Goal: Task Accomplishment & Management: Complete application form

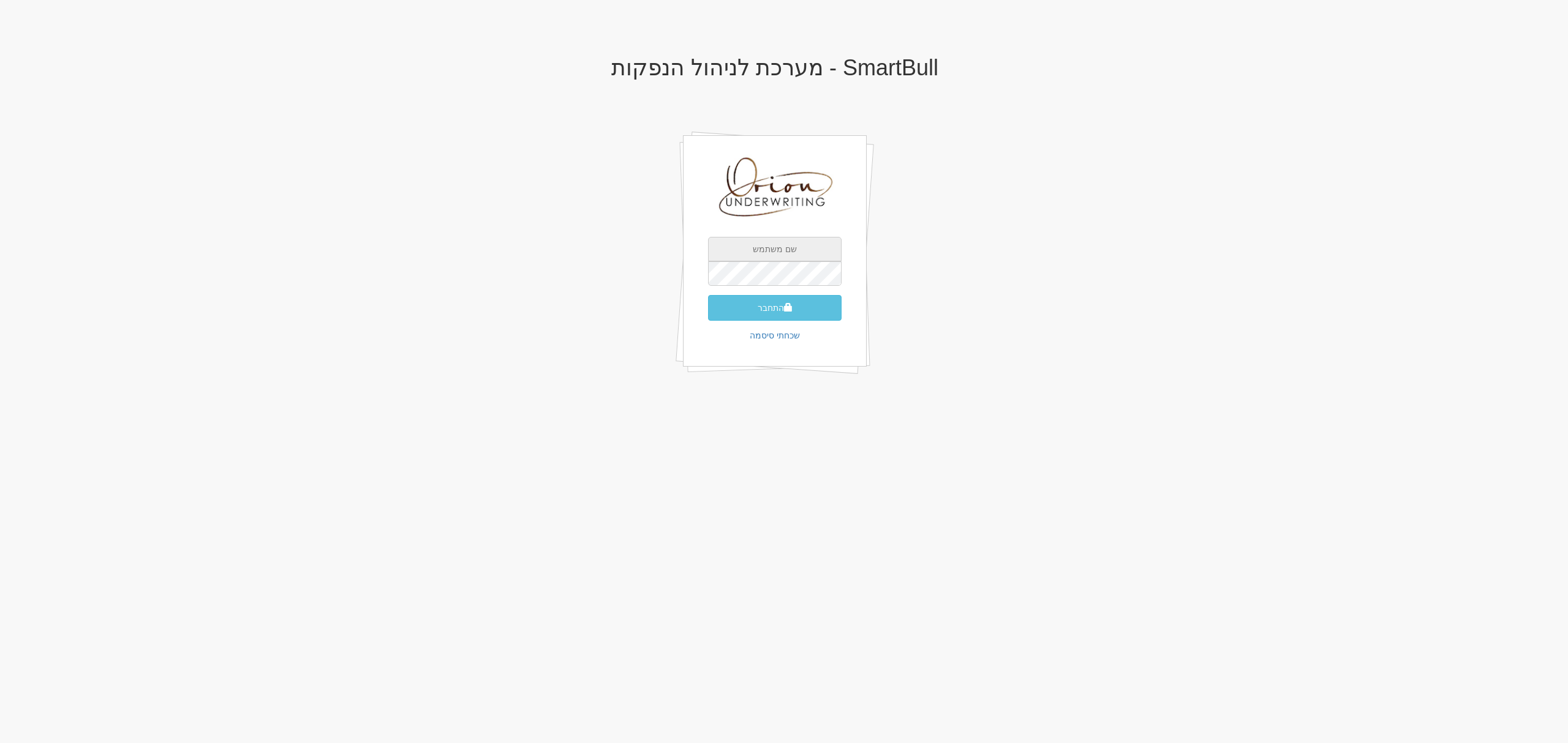
type input "[EMAIL_ADDRESS][DOMAIN_NAME]"
click at [780, 310] on button "התחבר" at bounding box center [775, 308] width 134 height 26
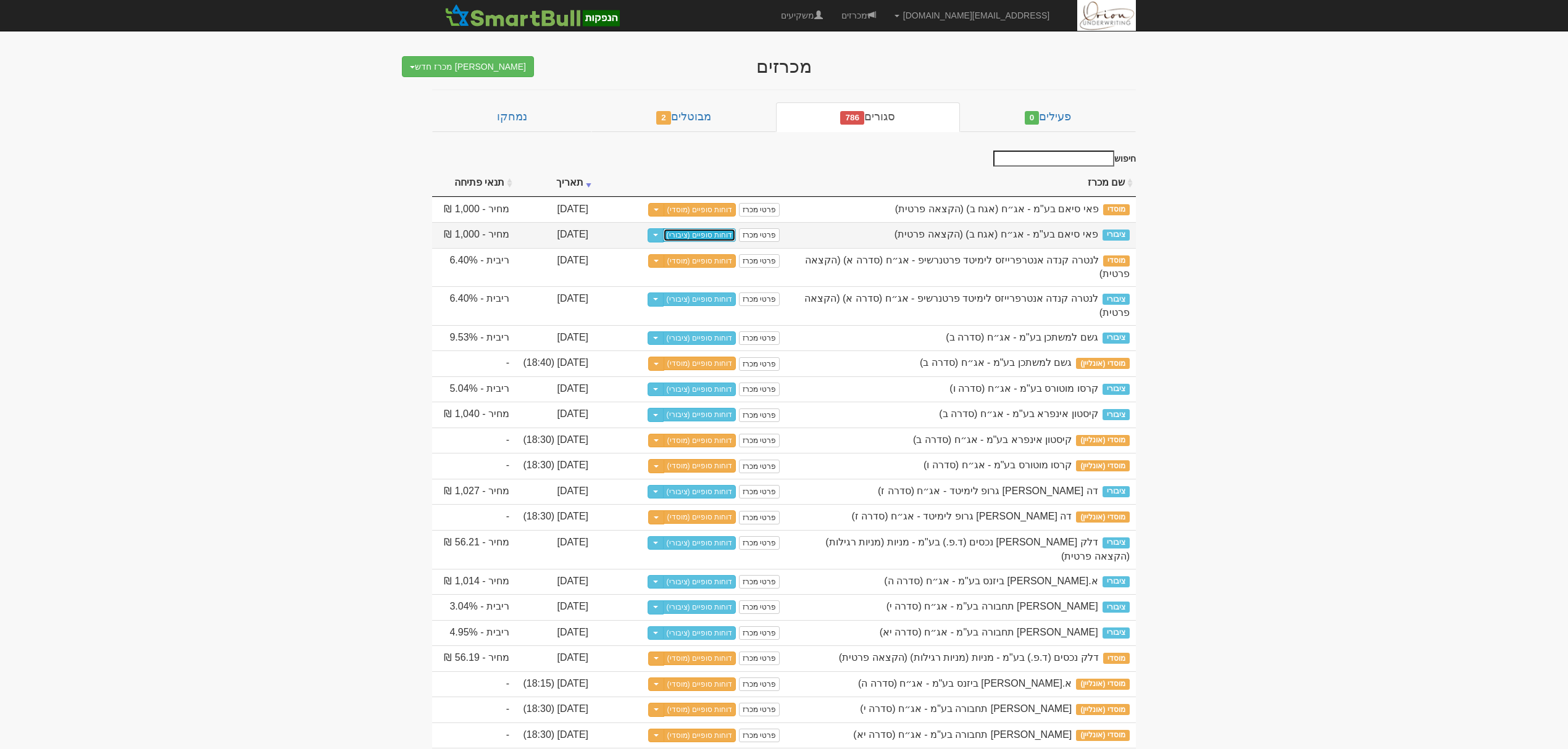
click at [712, 237] on link "דוחות סופיים (ציבורי)" at bounding box center [699, 235] width 73 height 14
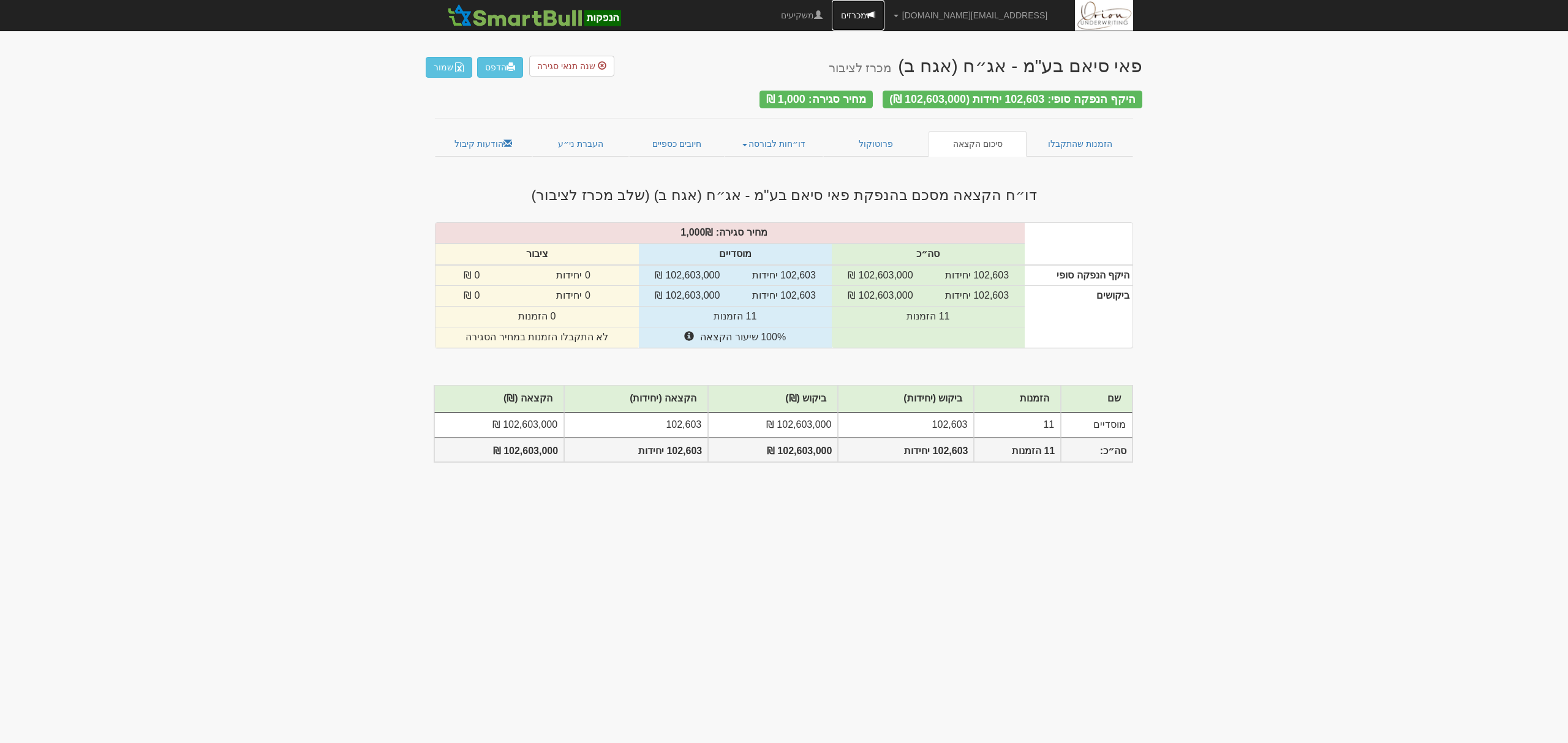
click at [884, 8] on link "מכרזים" at bounding box center [858, 15] width 53 height 31
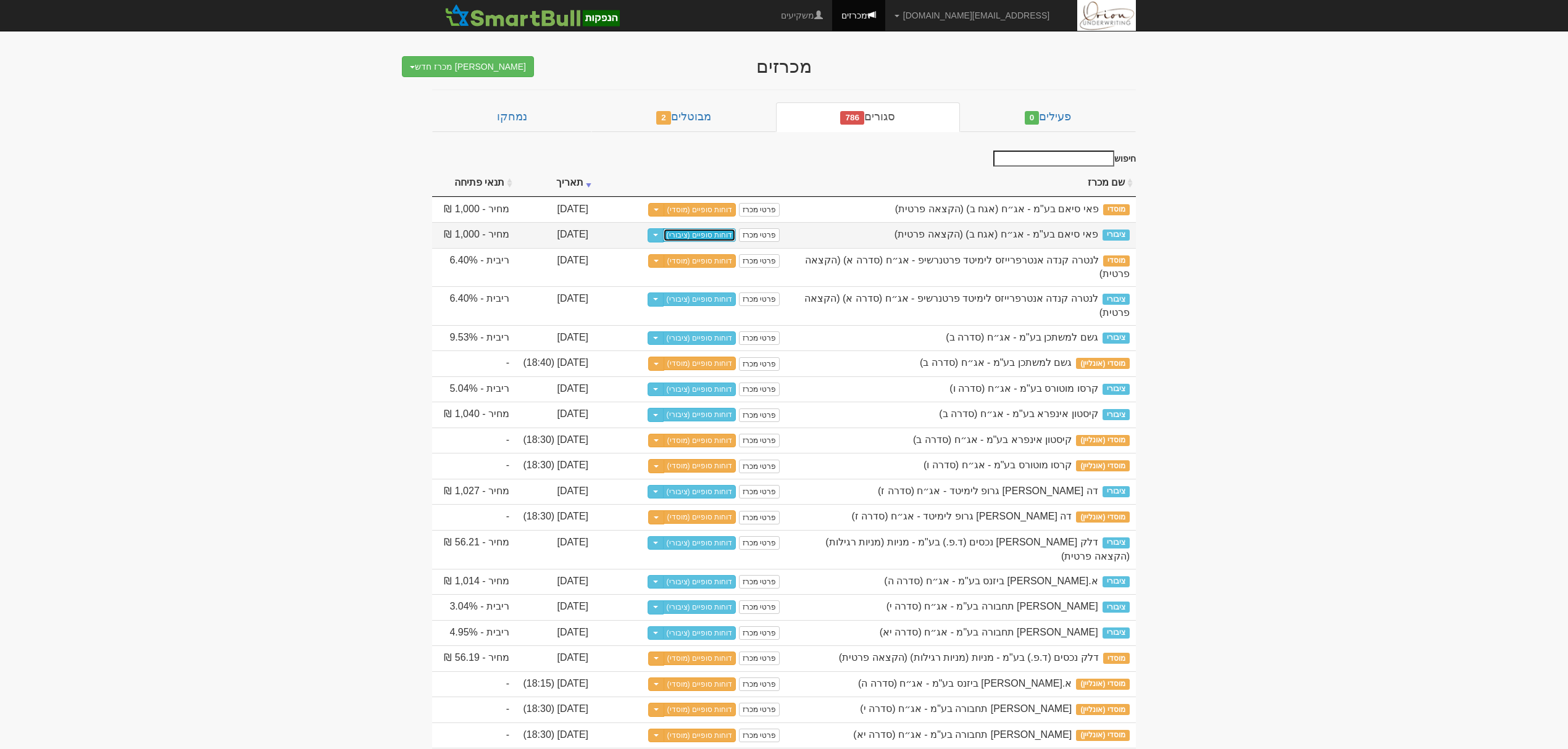
click at [710, 238] on link "דוחות סופיים (ציבורי)" at bounding box center [699, 235] width 73 height 14
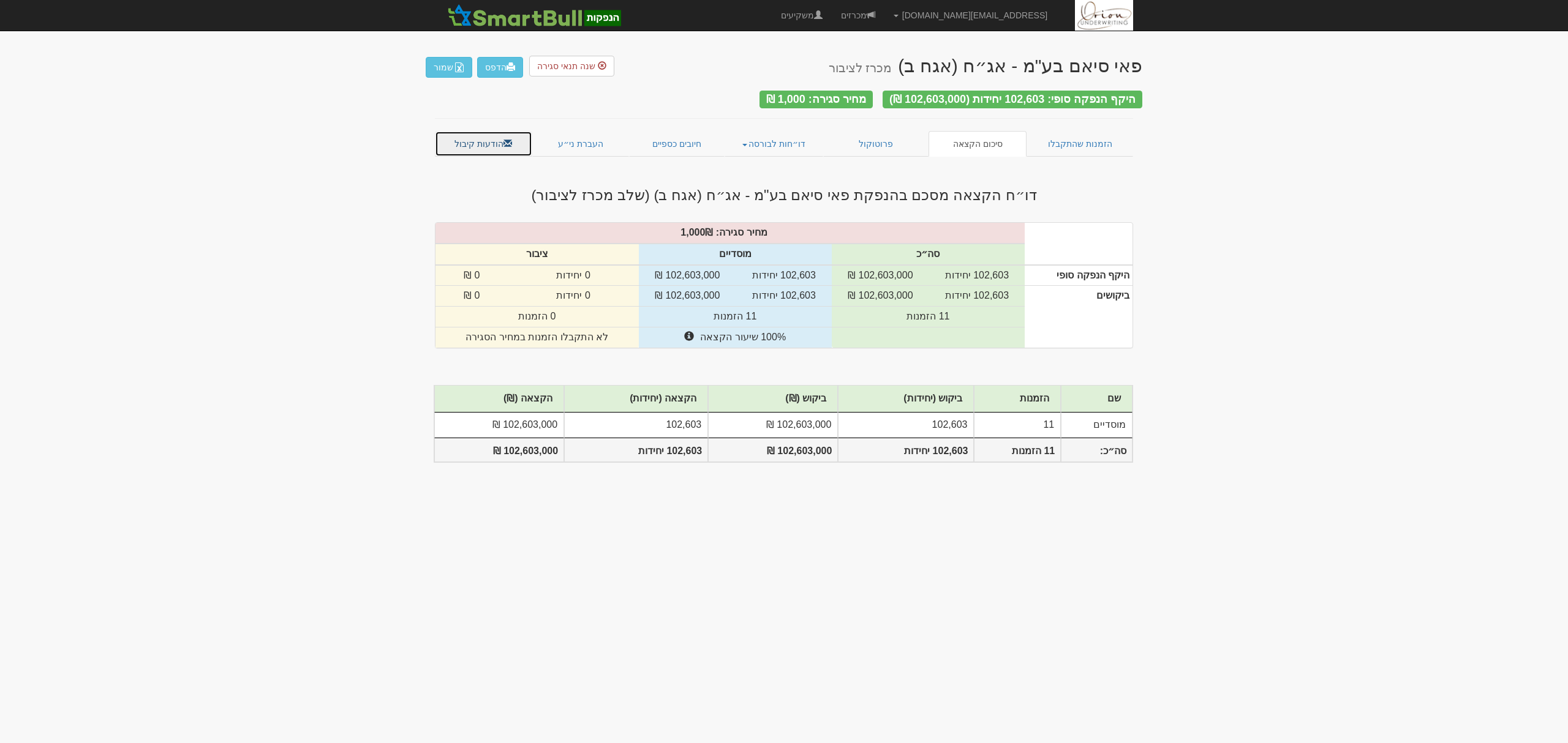
click at [466, 136] on link "הודעות קיבול" at bounding box center [483, 144] width 97 height 26
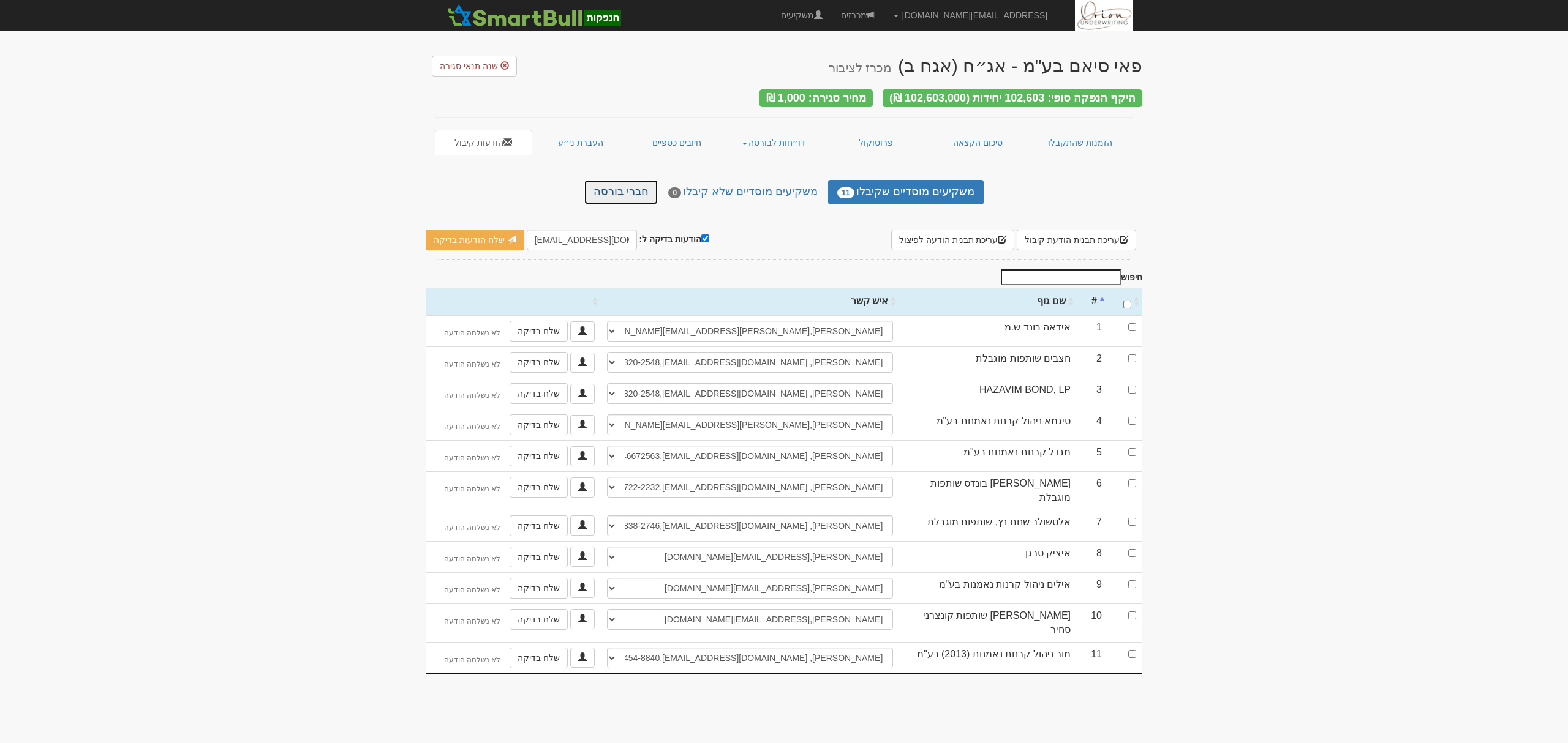
click at [633, 180] on link "חברי בורסה" at bounding box center [621, 192] width 73 height 24
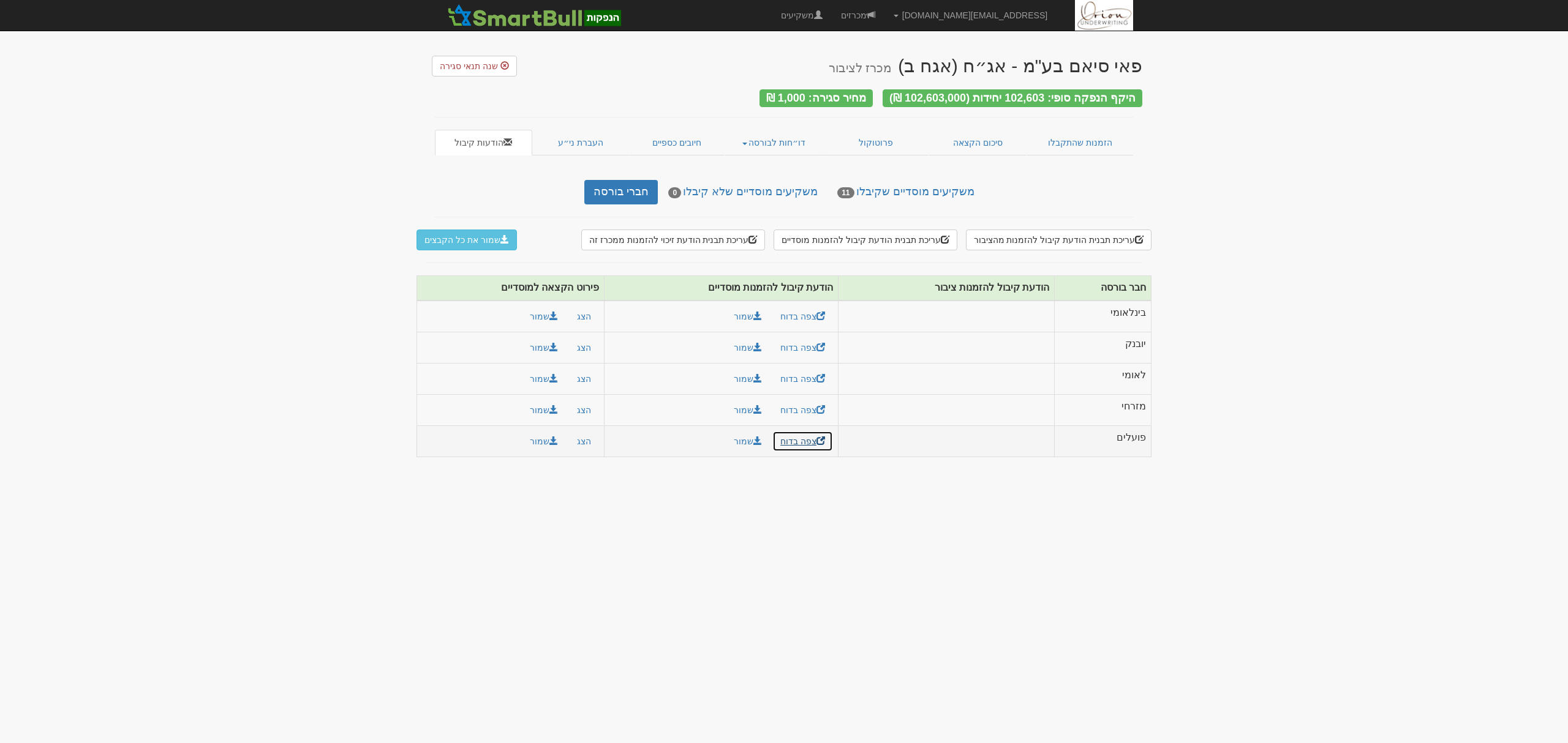
click at [800, 443] on link "צפה בדוח" at bounding box center [803, 442] width 60 height 21
click at [864, 243] on button "עריכת תבנית הודעת קיבול להזמנות מוסדיים" at bounding box center [865, 240] width 183 height 21
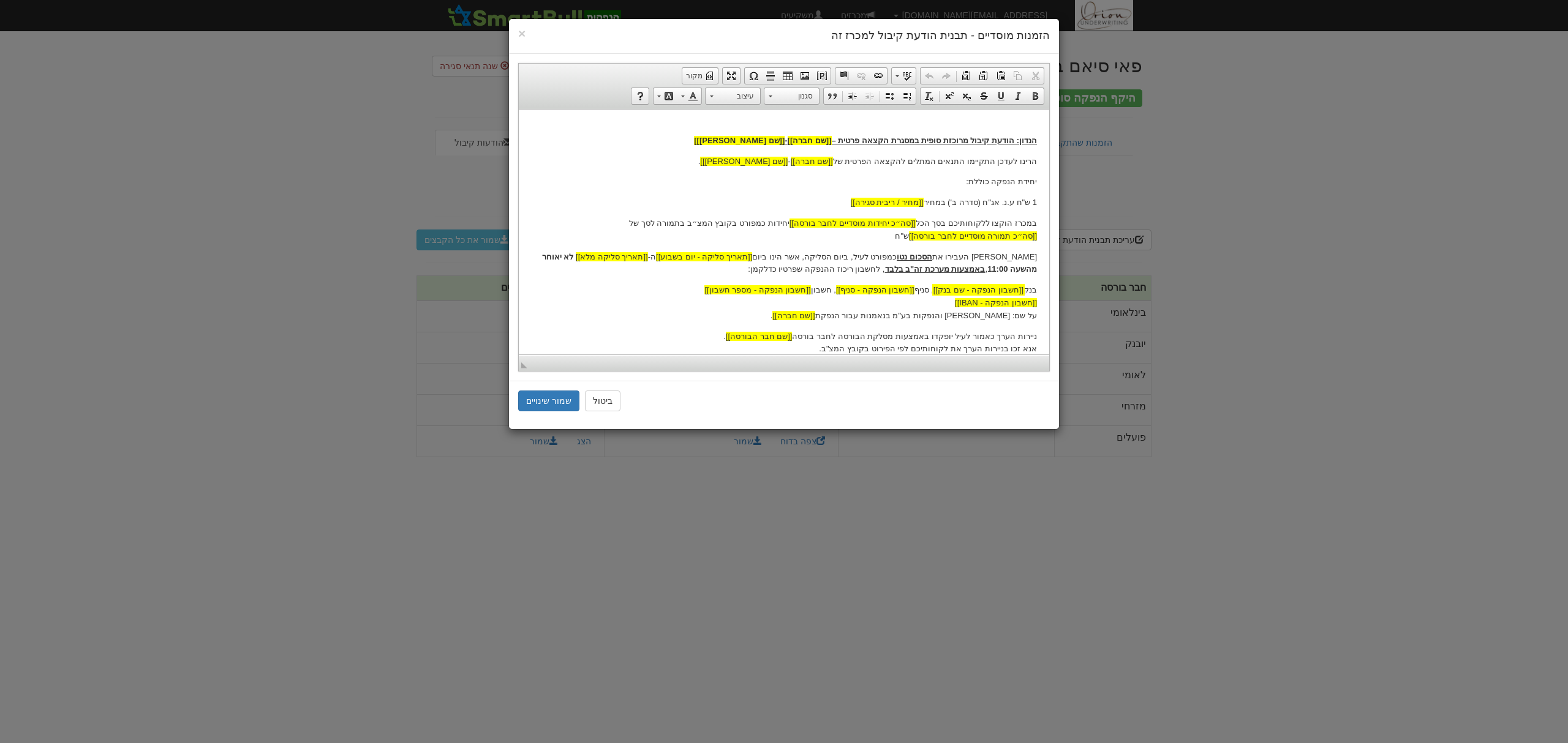
scroll to position [163, 0]
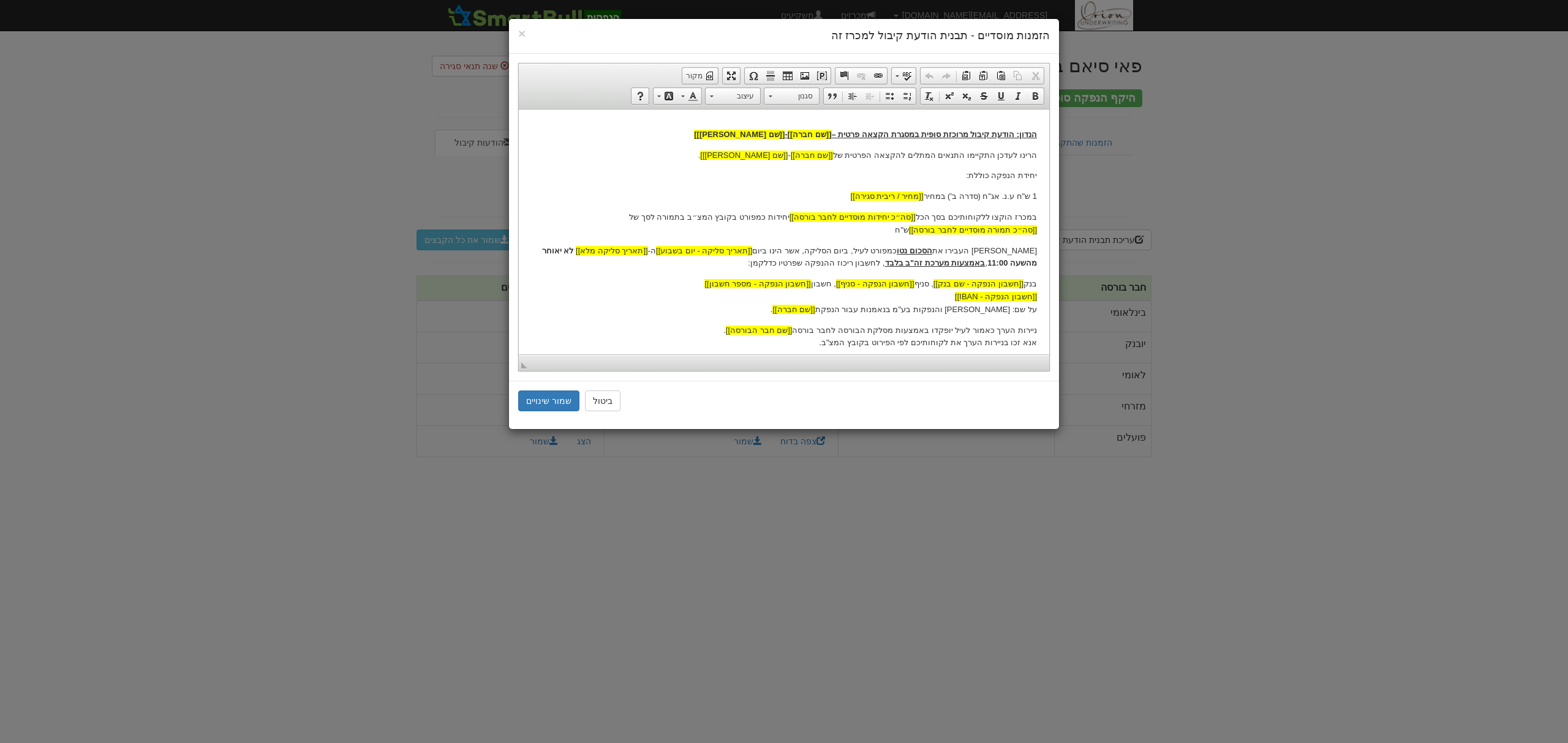
click at [1038, 196] on html "[[תאריך נוכחי]] לכבוד [[שם חבר הבורסה]] ג.א.נ., הנדון: הודעת קיבול מרוכזת סופית…" at bounding box center [784, 174] width 531 height 457
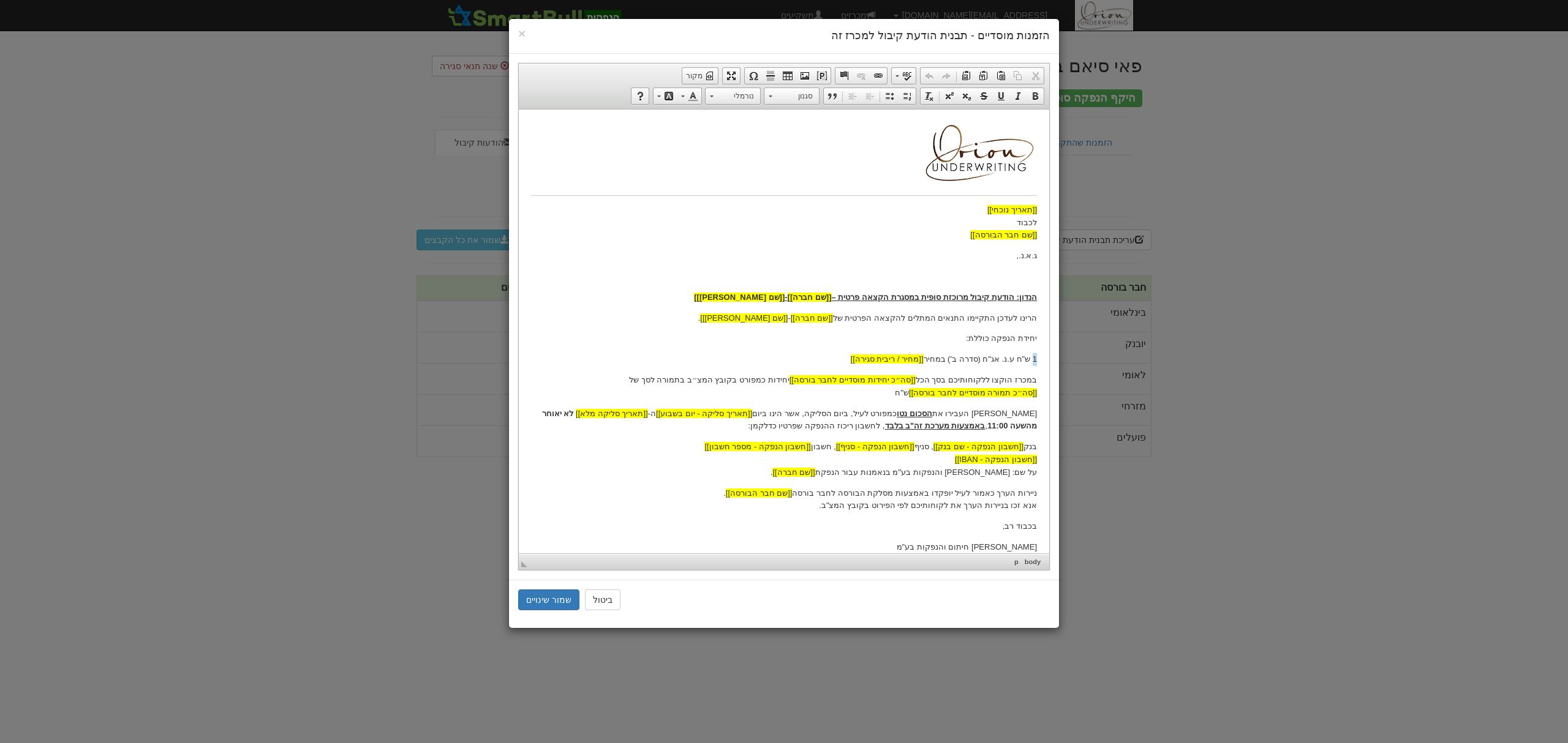
drag, startPoint x: 1033, startPoint y: 358, endPoint x: 1039, endPoint y: 359, distance: 6.1
click at [1039, 359] on html "[[תאריך נוכחי]] לכבוד [[שם חבר הבורסה]] ג.א.נ., הנדון: הודעת קיבול מרוכזת סופית…" at bounding box center [784, 337] width 531 height 457
click at [542, 604] on button "שמור שינויים" at bounding box center [549, 600] width 61 height 21
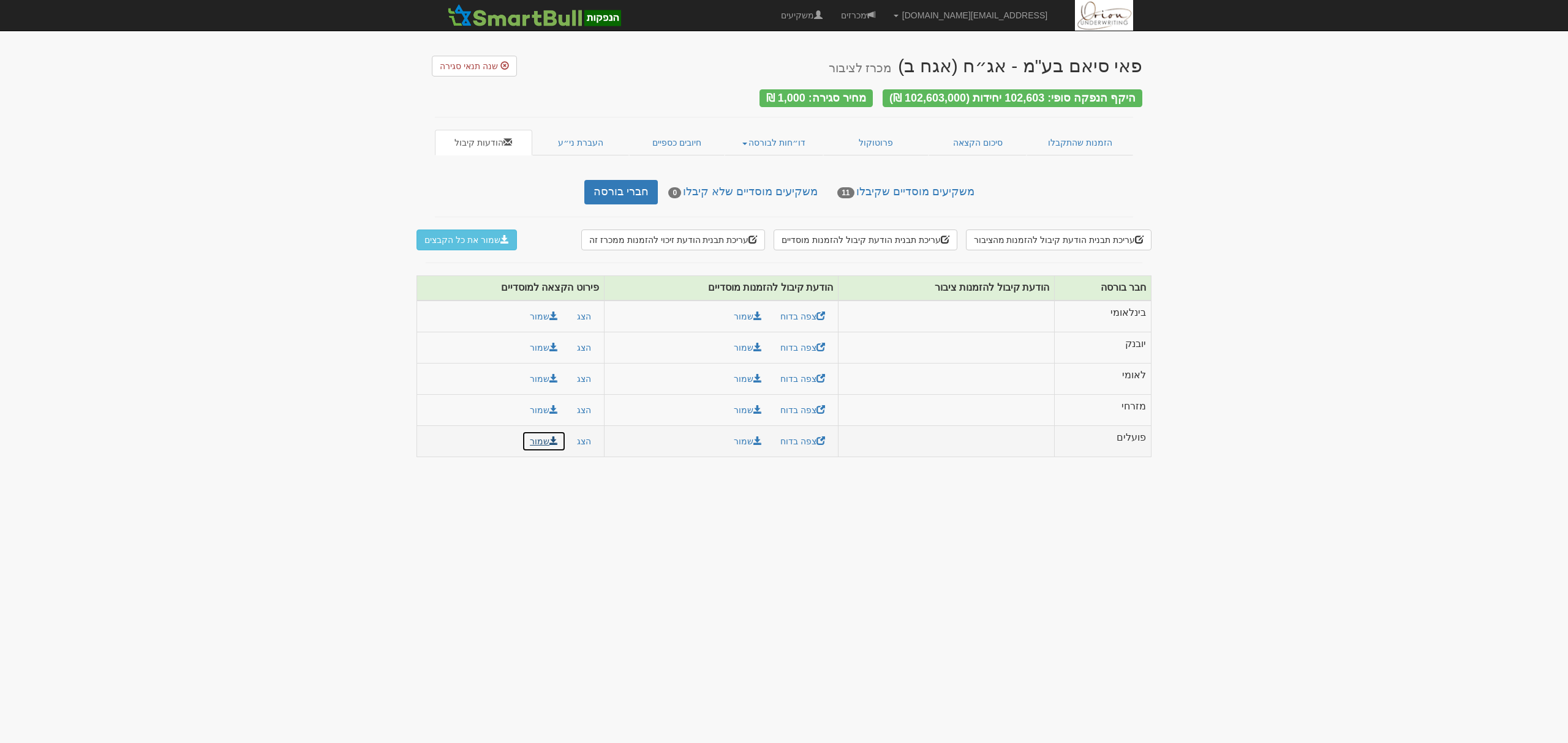
click at [545, 436] on button "שמור" at bounding box center [544, 442] width 44 height 21
click at [544, 402] on button "שמור" at bounding box center [544, 410] width 44 height 21
click at [544, 382] on button "שמור" at bounding box center [544, 379] width 44 height 21
click at [542, 344] on button "שמור" at bounding box center [544, 348] width 44 height 21
click at [544, 307] on button "שמור" at bounding box center [544, 316] width 44 height 21
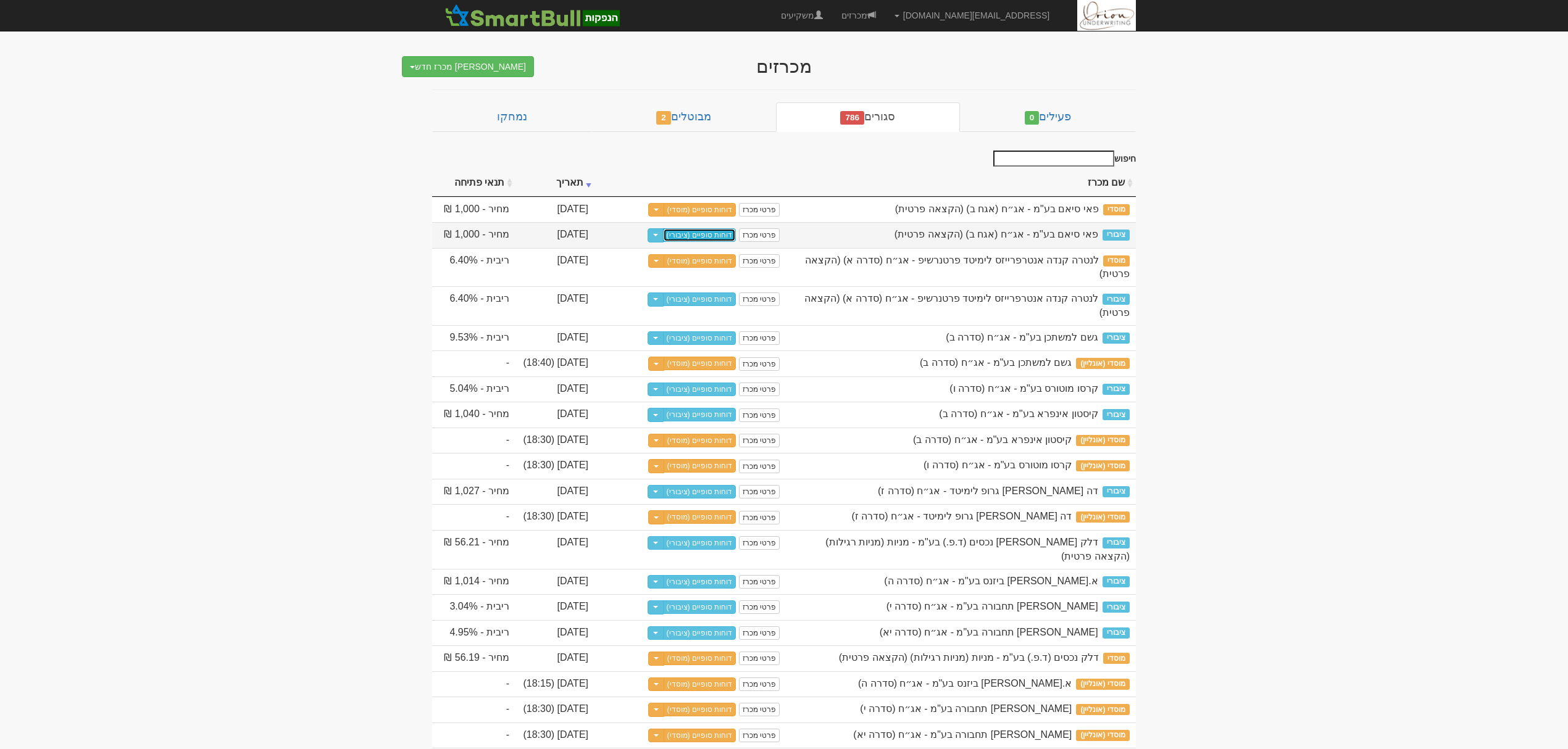
click at [679, 237] on link "דוחות סופיים (ציבורי)" at bounding box center [699, 235] width 73 height 14
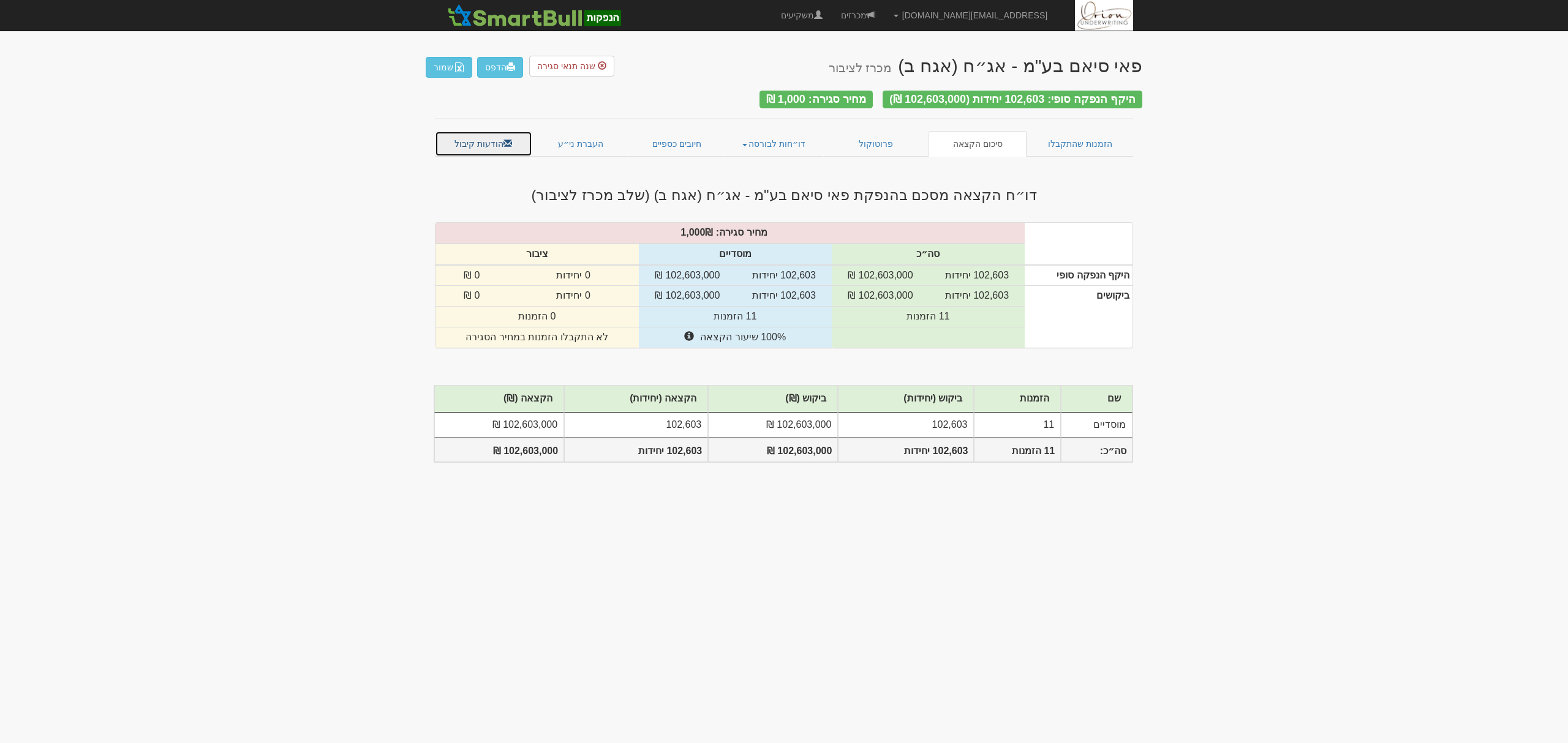
click at [483, 137] on link "הודעות קיבול" at bounding box center [483, 144] width 97 height 26
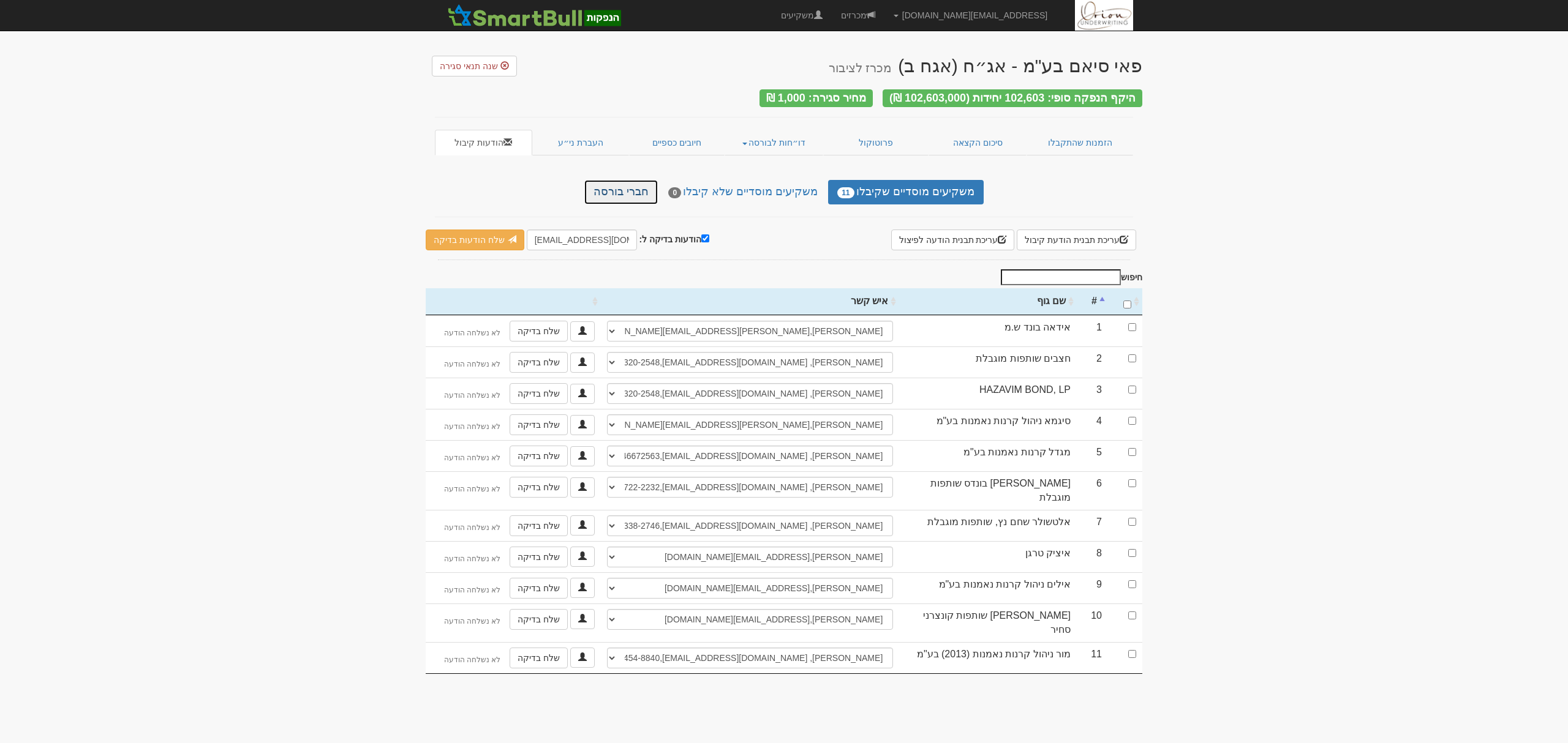
click at [617, 186] on link "חברי בורסה" at bounding box center [621, 192] width 73 height 24
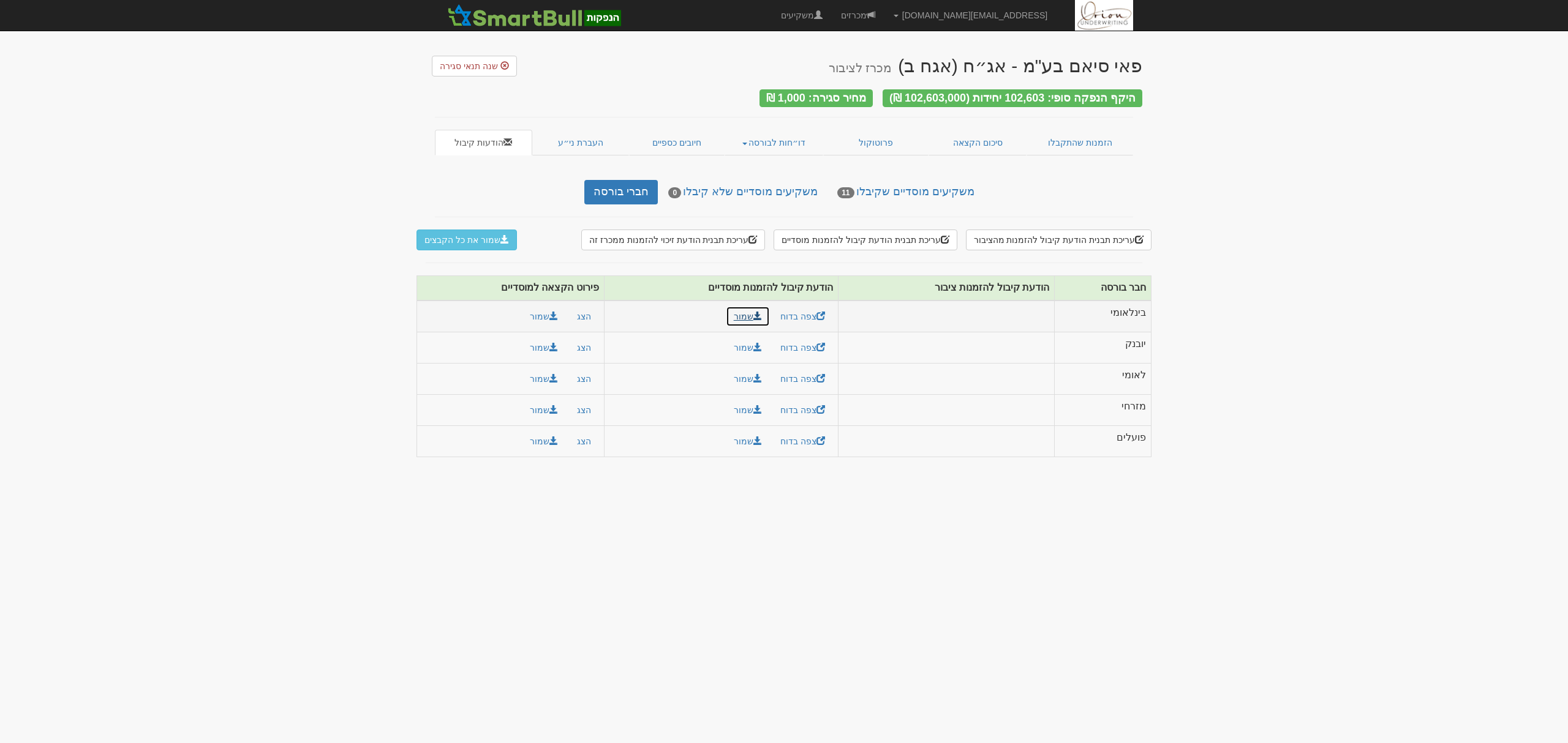
click at [747, 307] on link "שמור" at bounding box center [748, 316] width 44 height 21
click at [747, 345] on link "שמור" at bounding box center [748, 348] width 44 height 21
click at [743, 380] on link "שמור" at bounding box center [748, 379] width 44 height 21
click at [745, 413] on link "שמור" at bounding box center [748, 410] width 44 height 21
click at [745, 443] on link "שמור" at bounding box center [748, 442] width 44 height 21
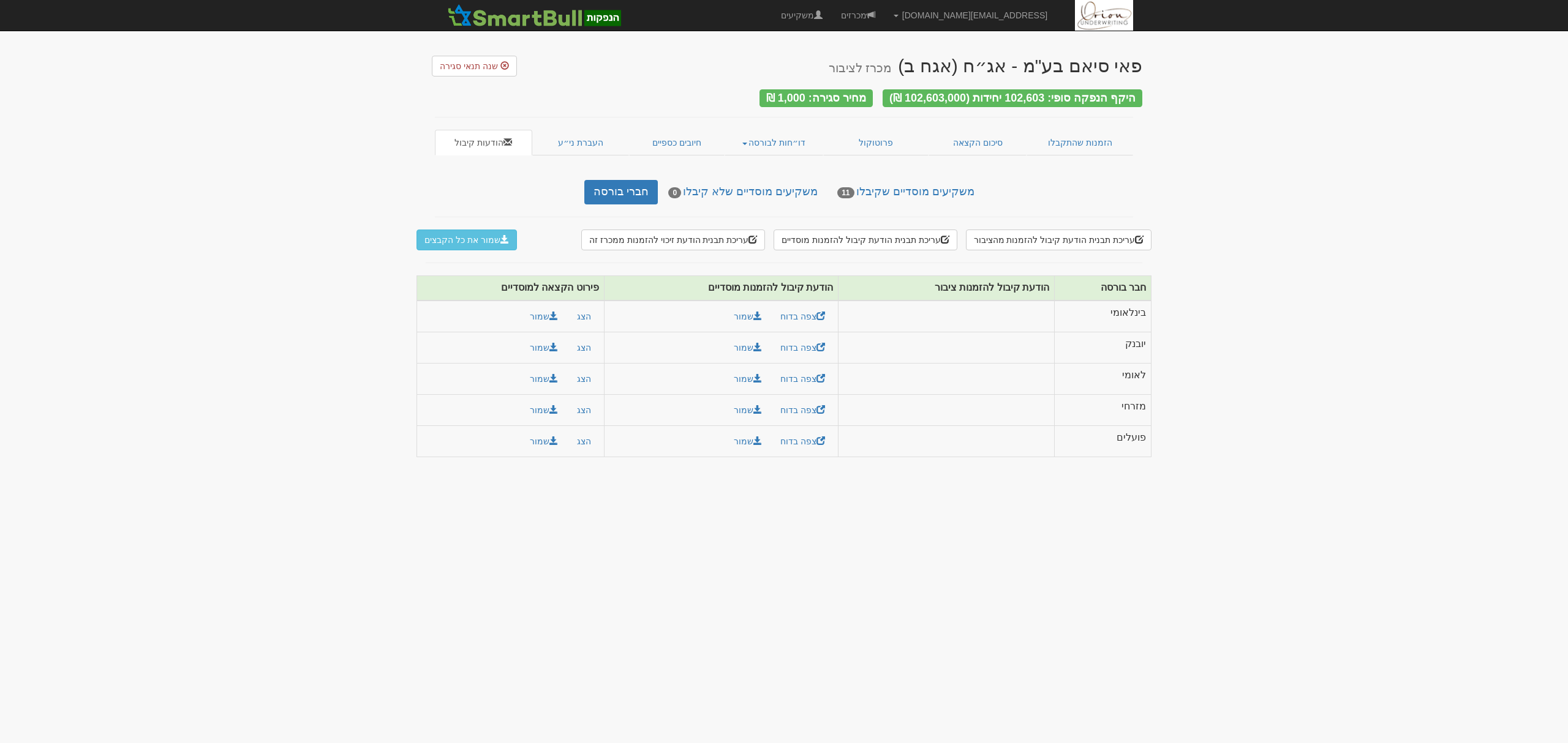
click at [1434, 120] on body "hanpaka@orion-uw.com הגדרות חשבונות הנפקה תבניות הודעות קיבול" at bounding box center [784, 372] width 1568 height 743
click at [748, 407] on link "שמור" at bounding box center [748, 410] width 44 height 21
click at [746, 375] on link "שמור" at bounding box center [748, 379] width 44 height 21
click at [746, 346] on link "שמור" at bounding box center [748, 348] width 44 height 21
click at [743, 314] on link "שמור" at bounding box center [748, 316] width 44 height 21
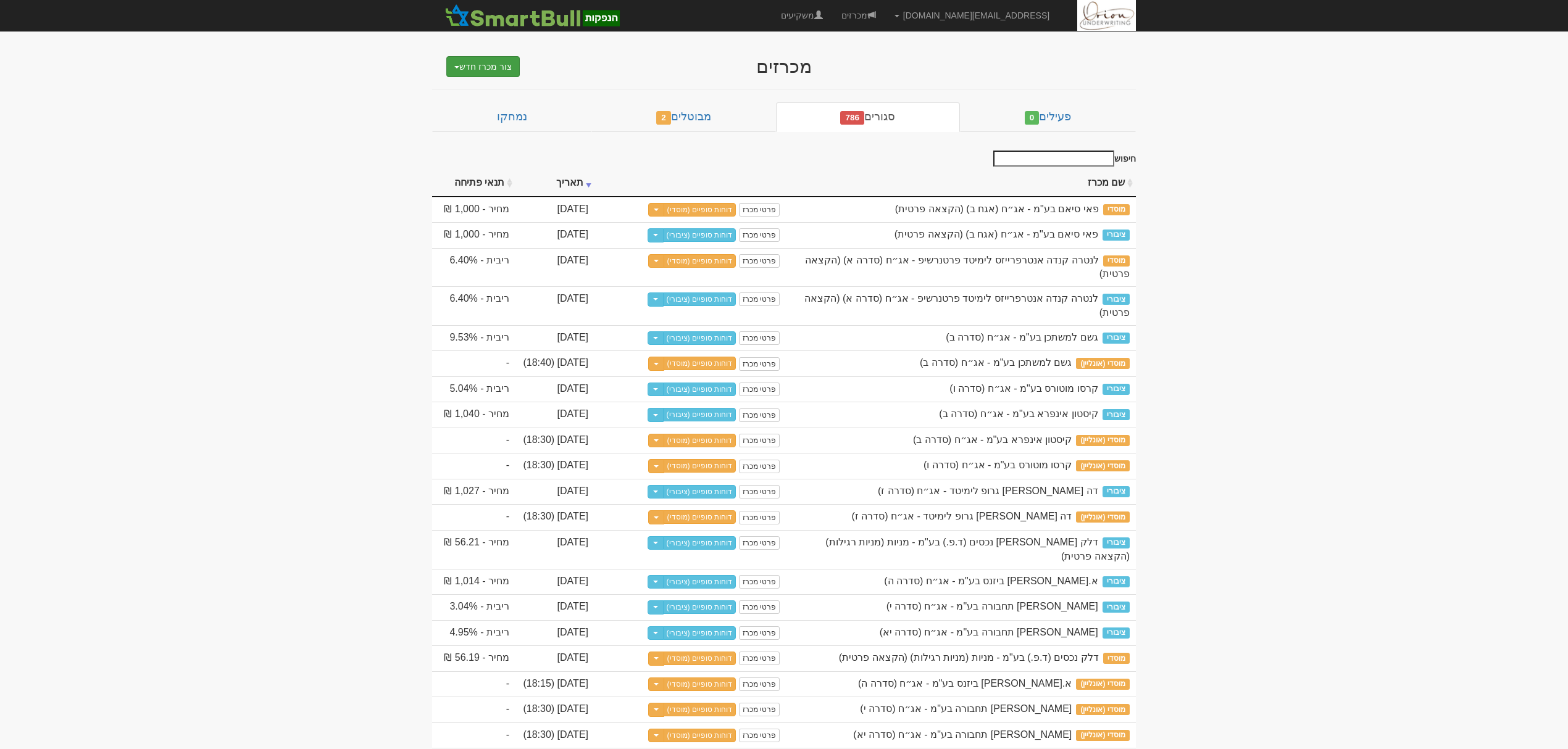
click at [480, 62] on button "צור מכרז חדש" at bounding box center [483, 67] width 73 height 21
click at [487, 80] on ul "מוסדי מוסדי מחתם אחר (ייבוא קובץ) ציבורי ללא מוסדי" at bounding box center [451, 112] width 137 height 67
click at [497, 67] on button "צור מכרז חדש" at bounding box center [483, 67] width 73 height 21
click at [492, 89] on link "מוסדי" at bounding box center [451, 90] width 135 height 16
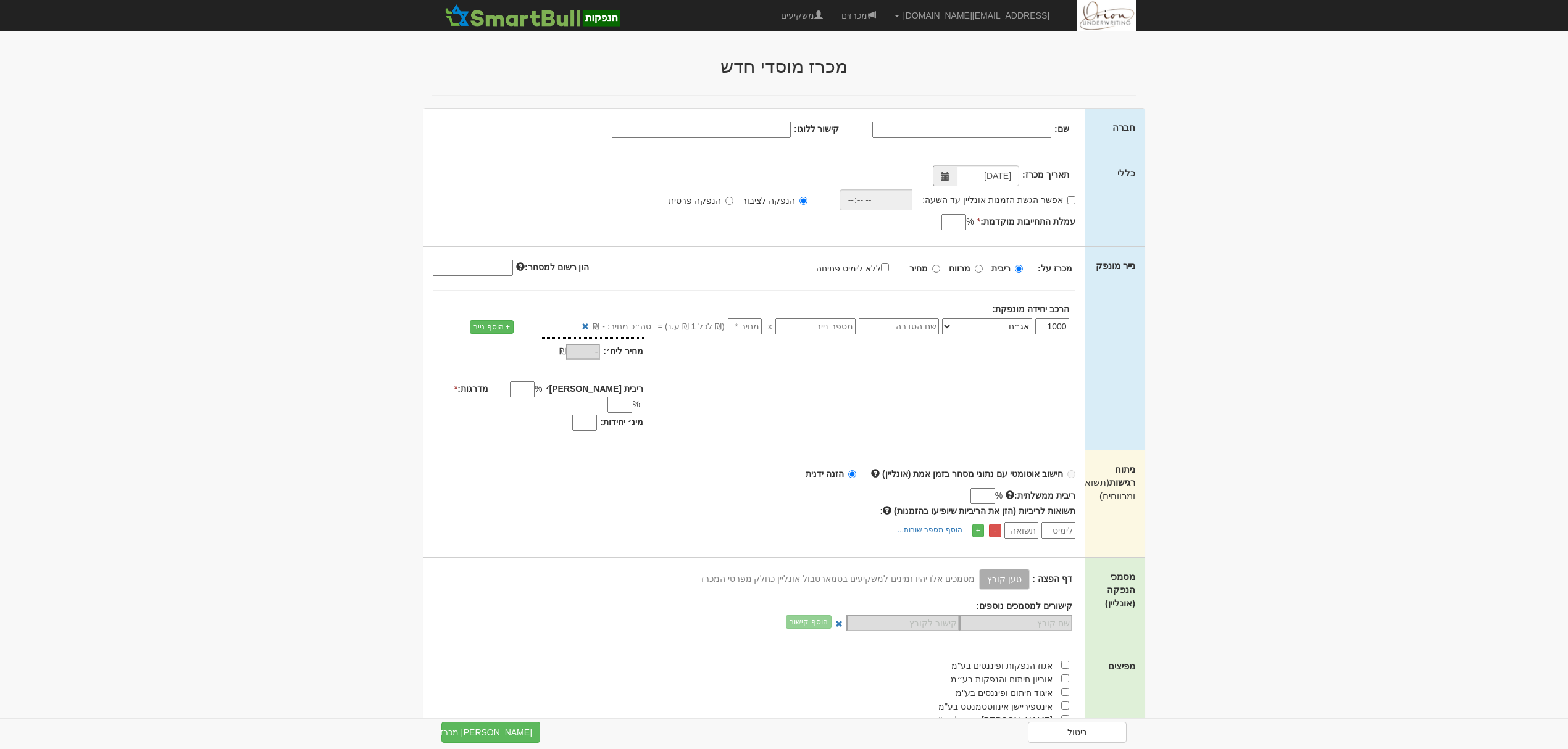
click at [996, 132] on input "שם:" at bounding box center [962, 130] width 179 height 16
paste input "מגה [PERSON_NAME] החזקות בע"מ"
type input "מגה [PERSON_NAME] החזקות בע"מ"
click at [703, 130] on input "קישור ללוגו:" at bounding box center [701, 130] width 179 height 16
paste input "[URL][DOMAIN_NAME]"
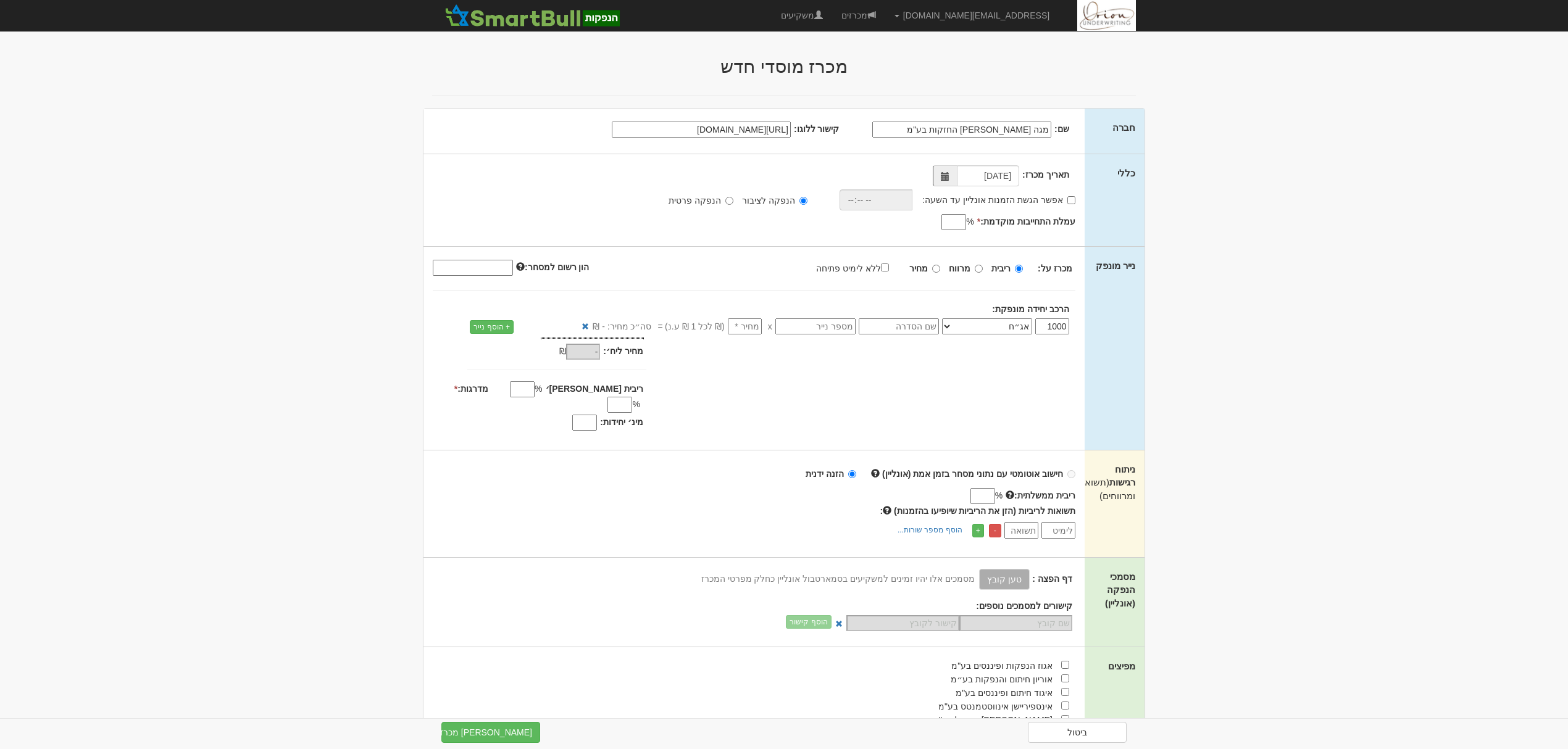
scroll to position [0, -14]
type input "[URL][DOMAIN_NAME]"
click at [1071, 198] on input "אפשר הגשת הזמנות אונליין עד השעה:" at bounding box center [1071, 200] width 8 height 8
checkbox input "true"
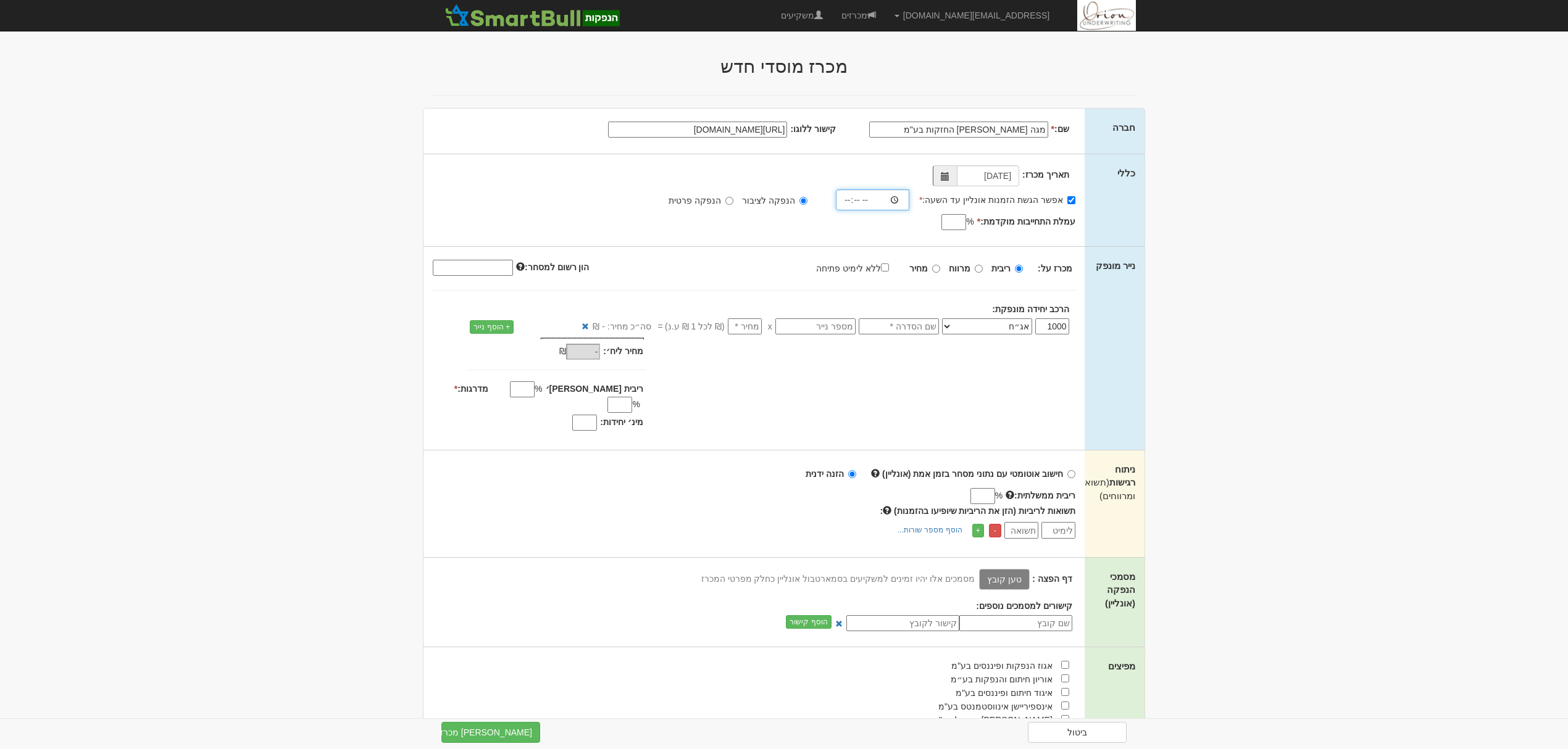
click at [889, 203] on input "time" at bounding box center [872, 200] width 73 height 21
type input "18:00"
click at [959, 225] on input "עמלת התחייבות מוקדמת: *" at bounding box center [954, 222] width 25 height 16
click at [959, 216] on input "עמלת התחייבות מוקדמת: *" at bounding box center [954, 222] width 25 height 16
type input "0.4"
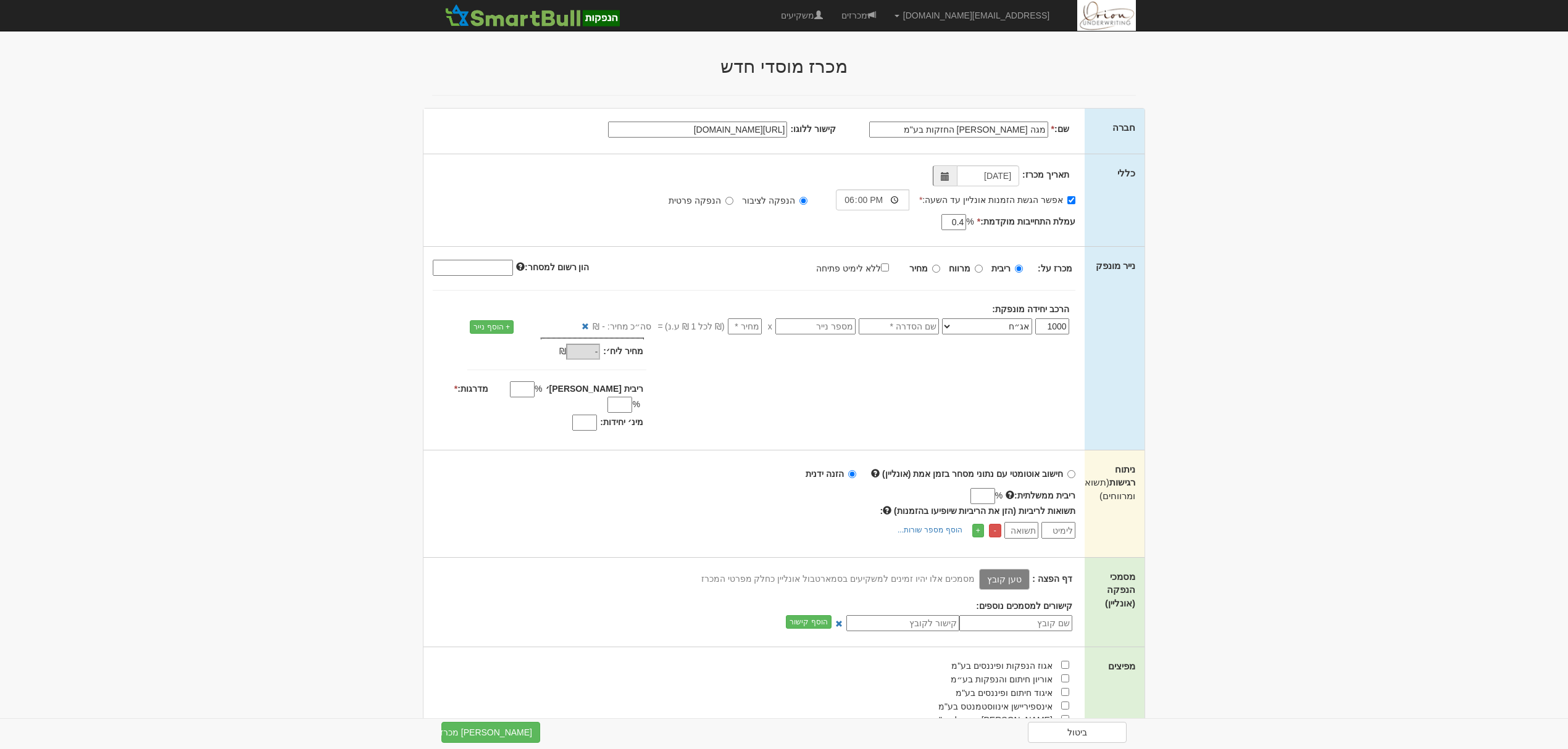
click at [835, 331] on input "text" at bounding box center [815, 326] width 80 height 16
click at [502, 272] on input "הון רשום למסחר:" at bounding box center [473, 268] width 80 height 16
paste input "823059060"
type input "823059060"
click at [922, 325] on input "text" at bounding box center [899, 326] width 80 height 16
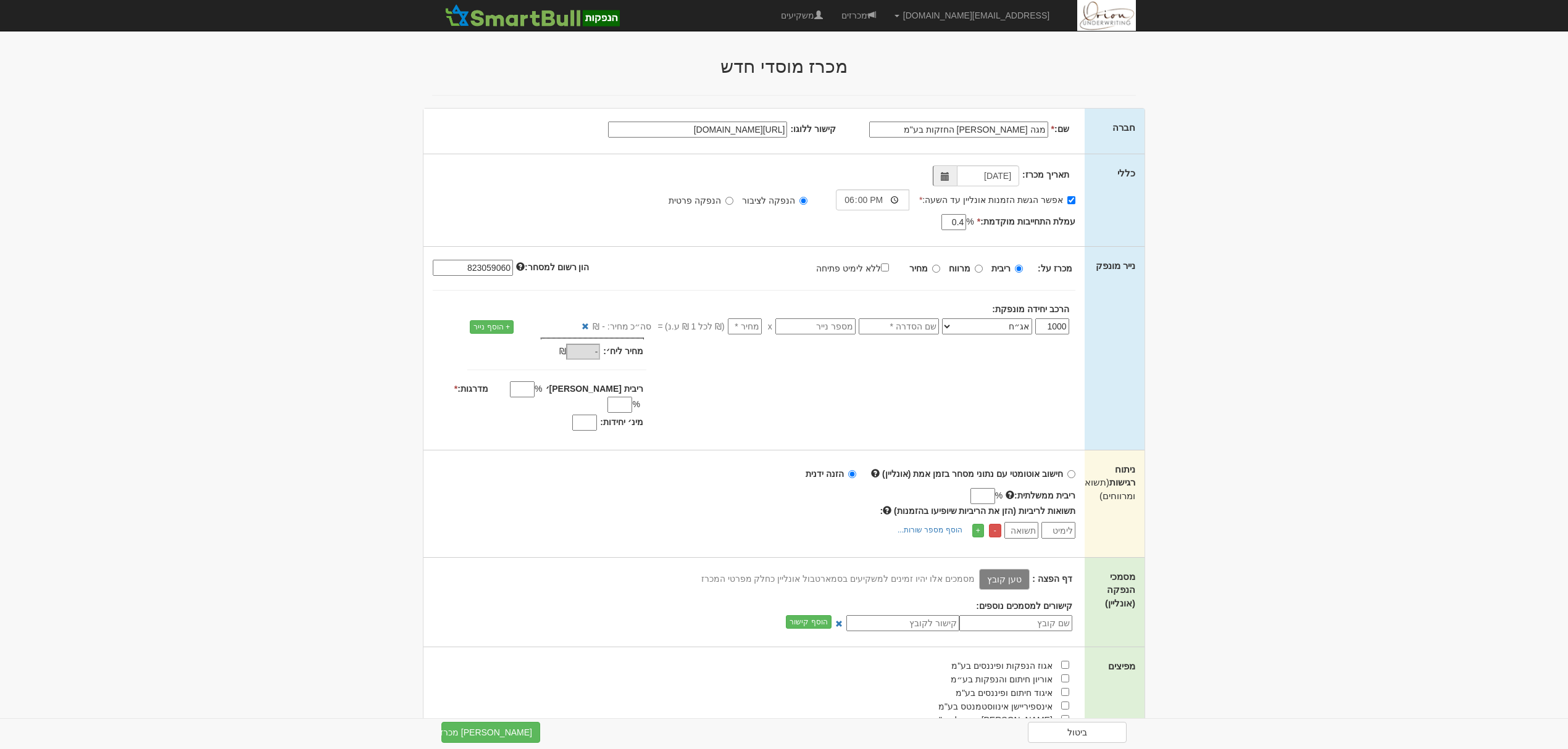
click at [833, 328] on input "text" at bounding box center [815, 326] width 80 height 16
paste input "1165141"
type input "1165141"
click at [932, 322] on input "text" at bounding box center [899, 326] width 80 height 16
type input "סדרה ט"
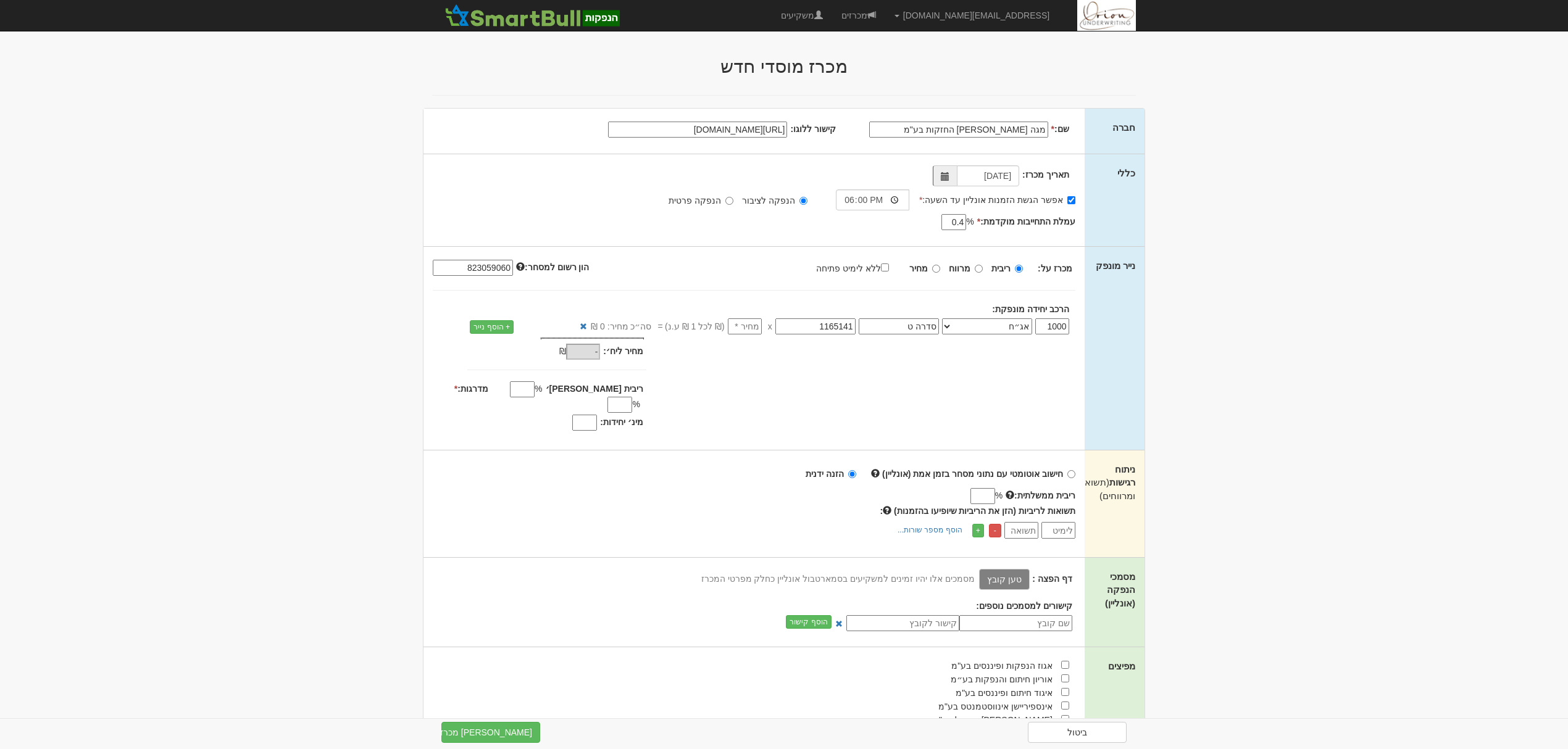
click at [875, 264] on label "ללא לימיט פתיחה" at bounding box center [858, 268] width 85 height 14
click at [881, 264] on input "ללא לימיט פתיחה" at bounding box center [885, 268] width 8 height 8
checkbox input "true"
click at [931, 266] on label "מחיר" at bounding box center [925, 268] width 31 height 12
click at [932, 266] on input "מחיר" at bounding box center [936, 269] width 8 height 8
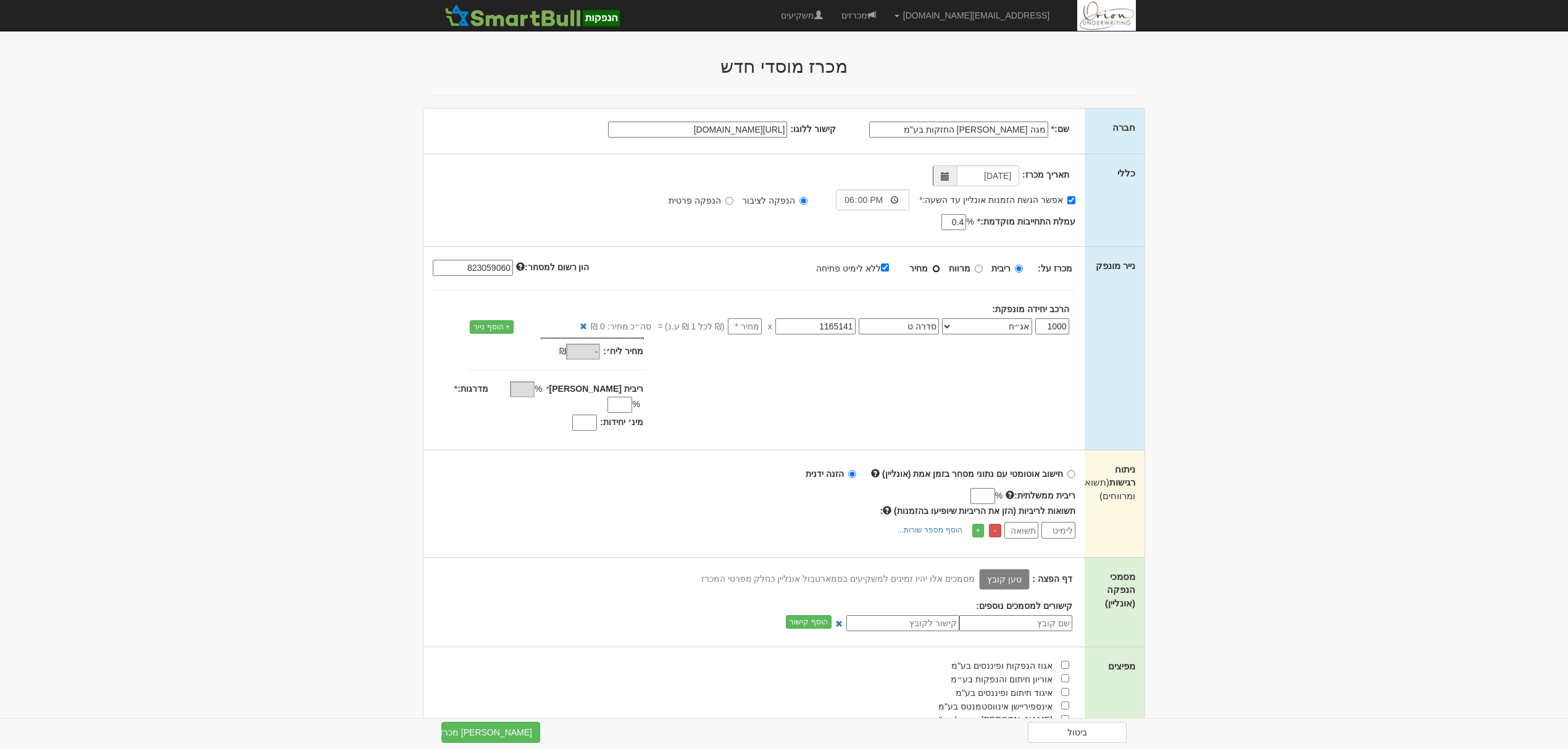
radio input "true"
type input "100"
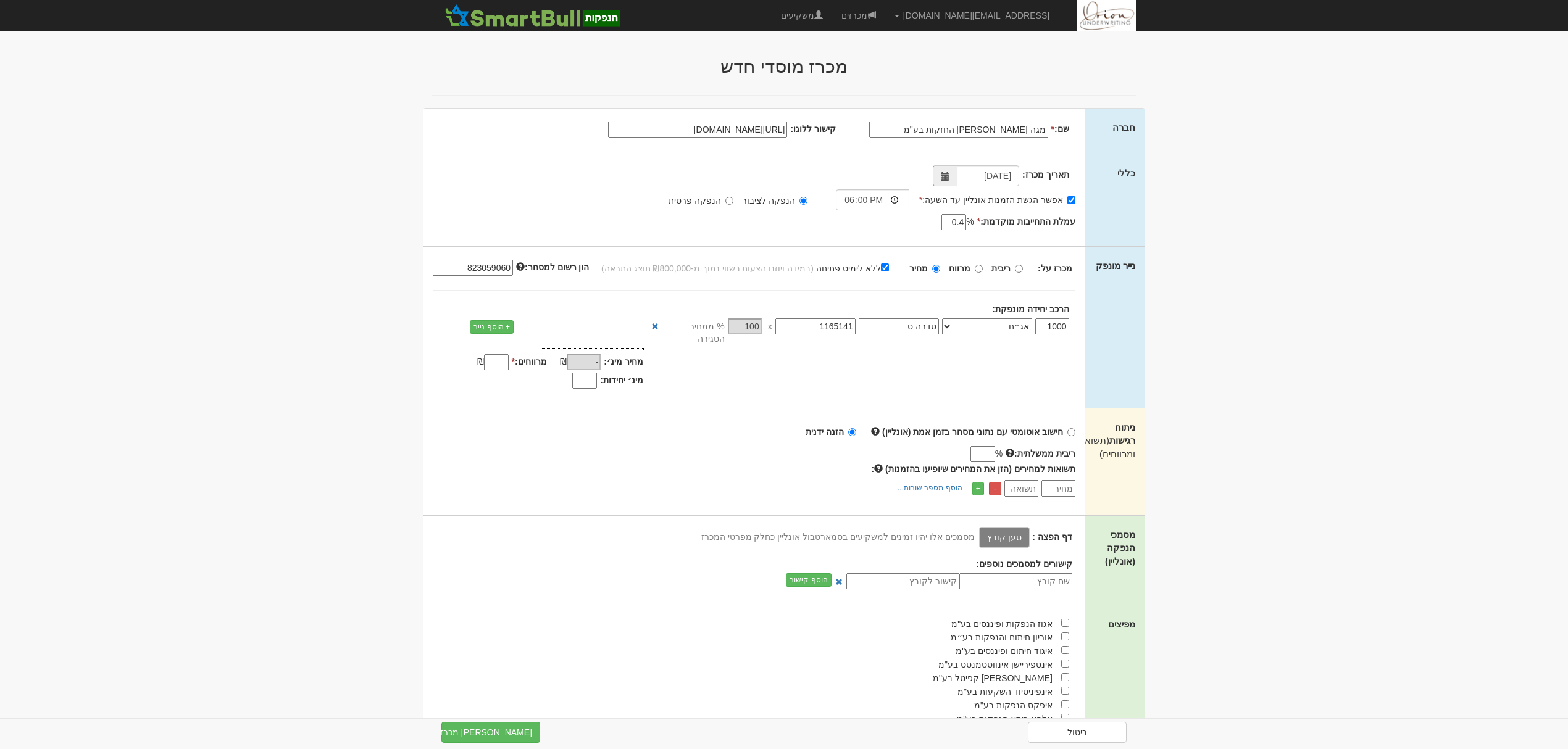
click at [497, 356] on input "מרווחים: *" at bounding box center [497, 362] width 25 height 16
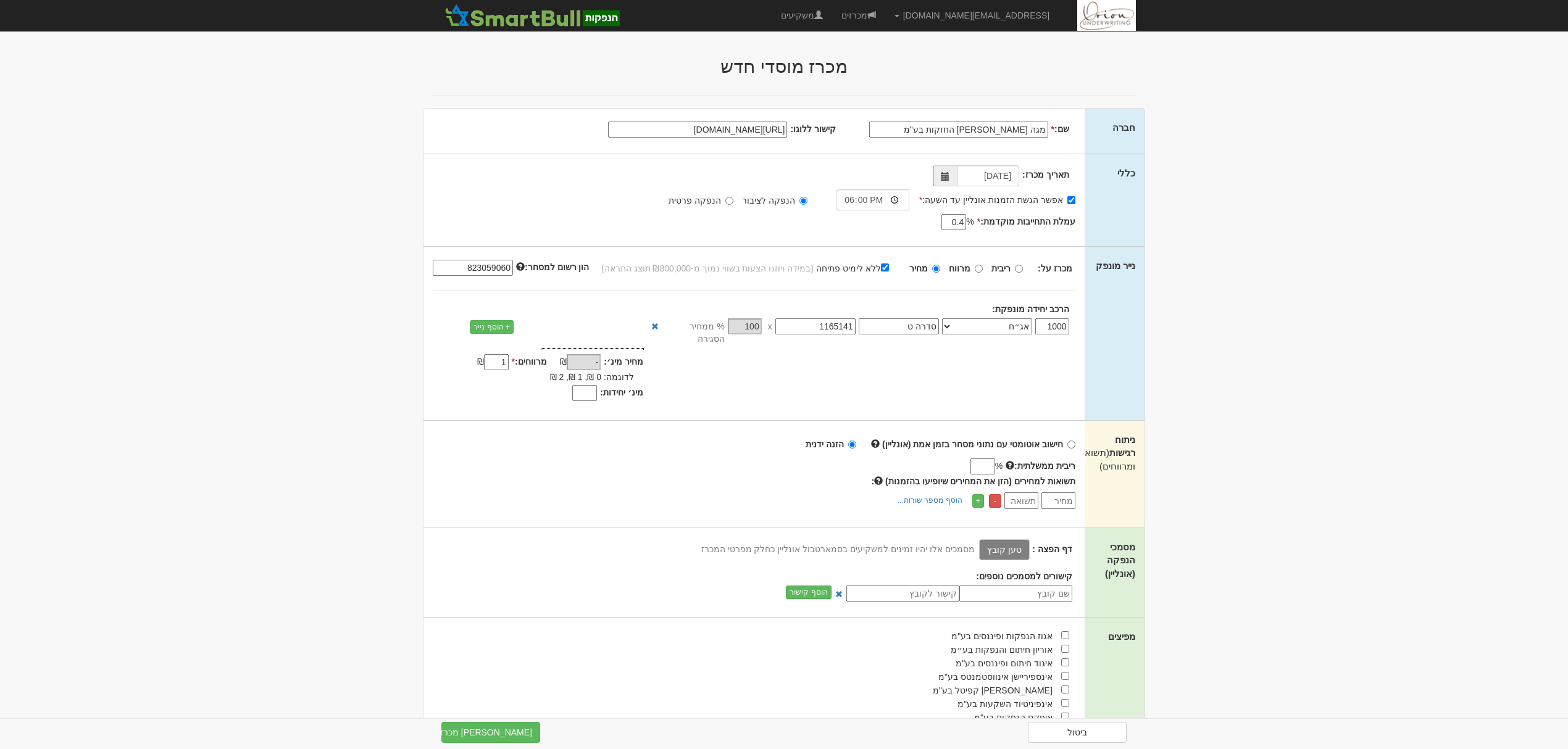
type input "1"
click at [767, 382] on div "מחיר מינ׳: - ₪ * 1" at bounding box center [754, 376] width 661 height 57
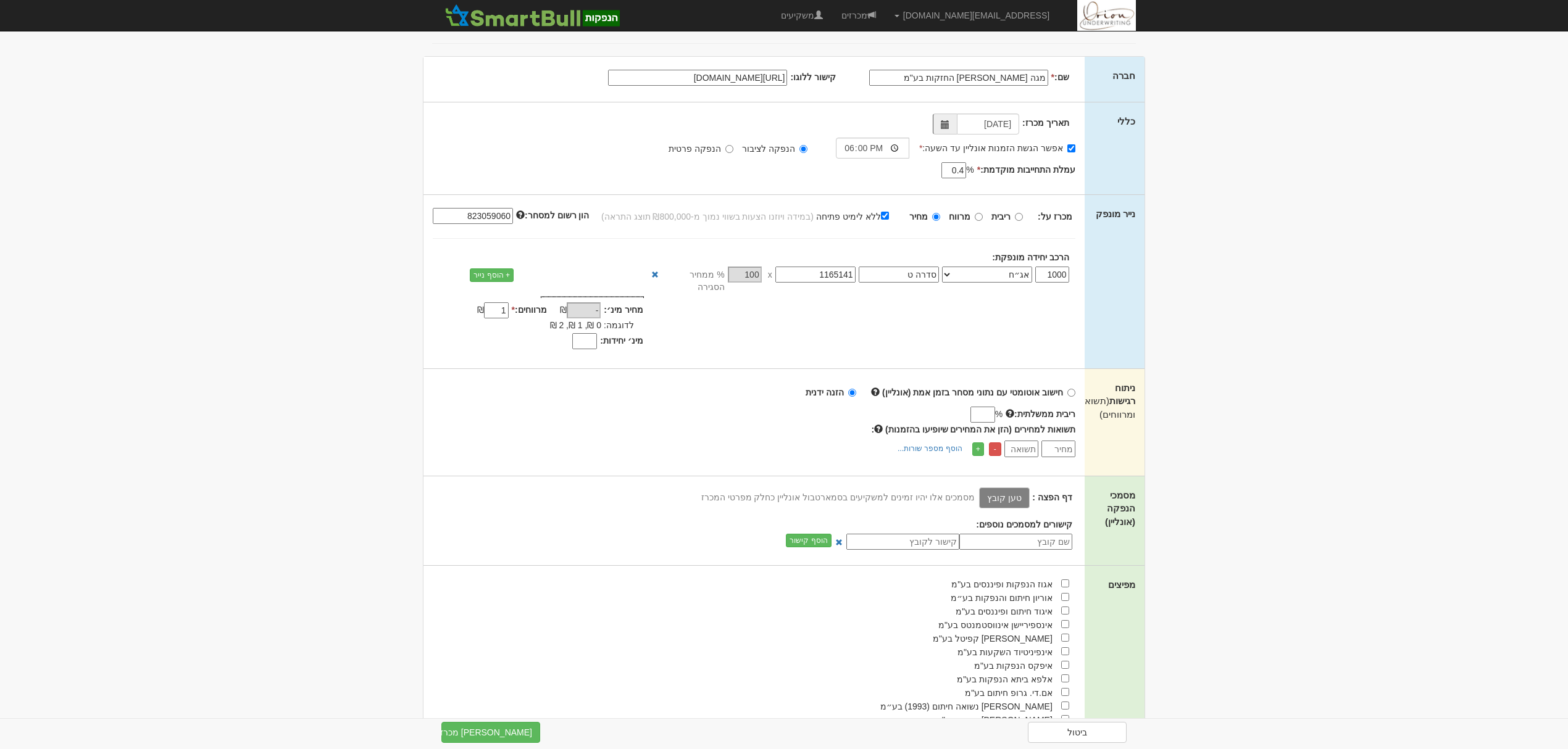
scroll to position [164, 0]
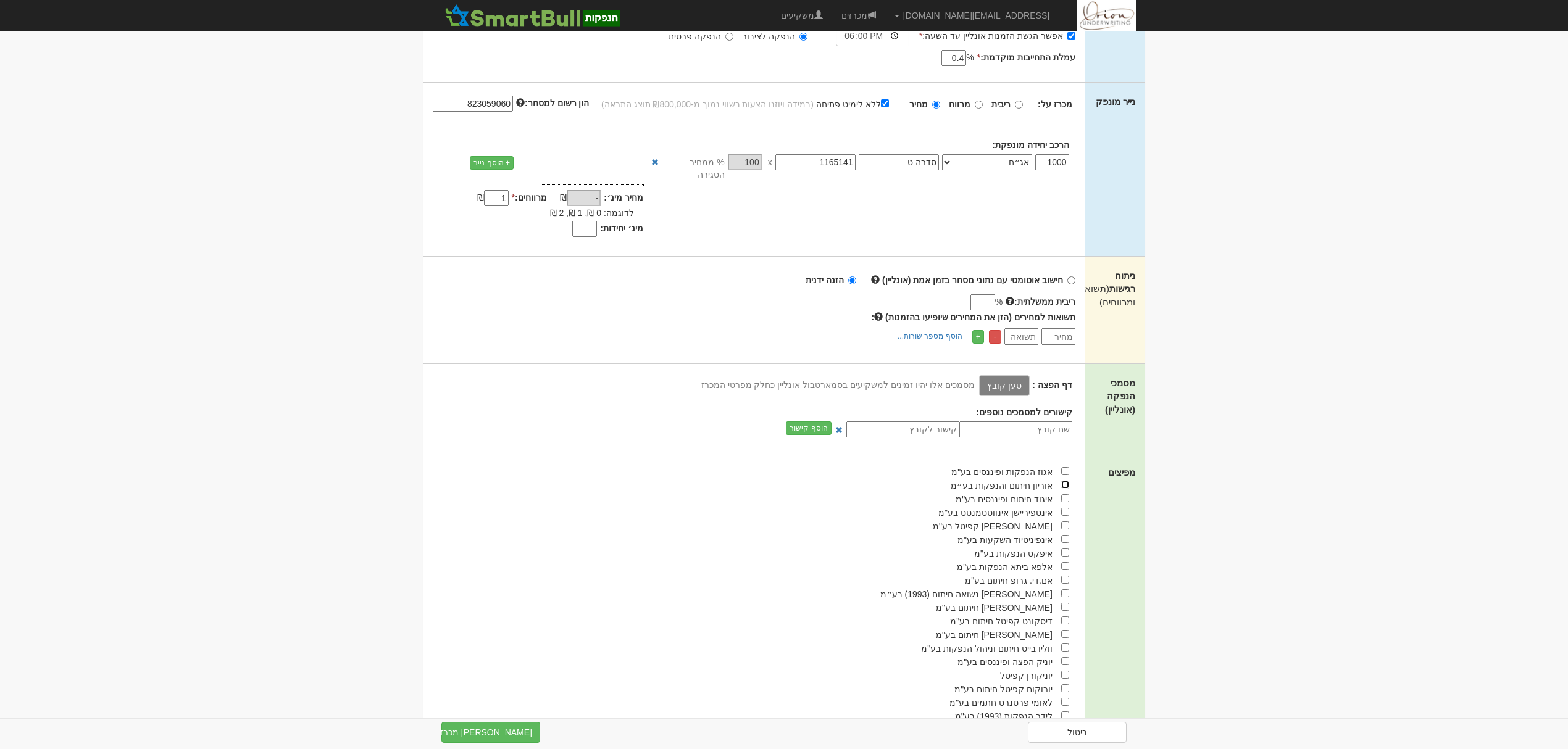
click at [1066, 481] on input "checkbox" at bounding box center [1065, 485] width 8 height 8
checkbox input "true"
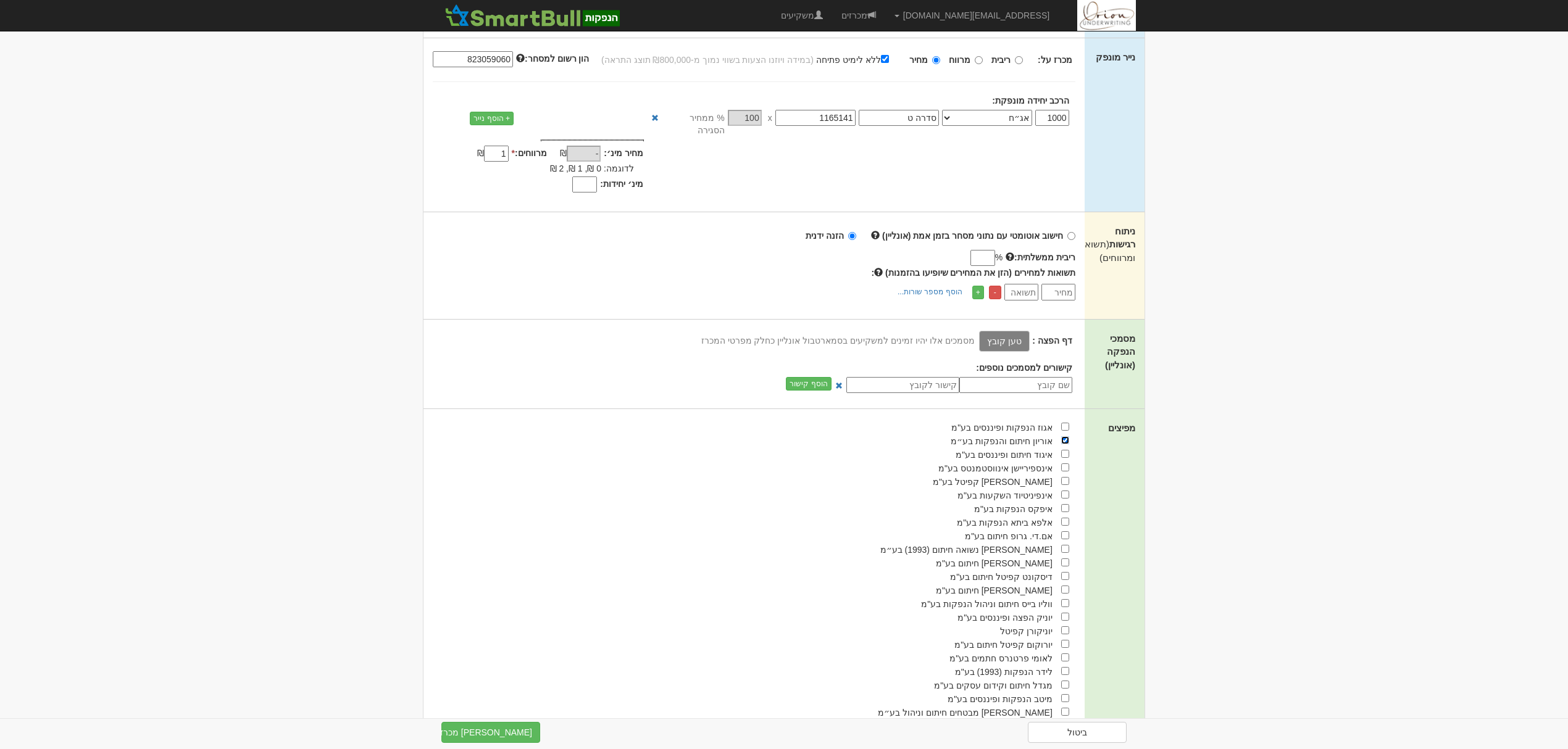
scroll to position [247, 0]
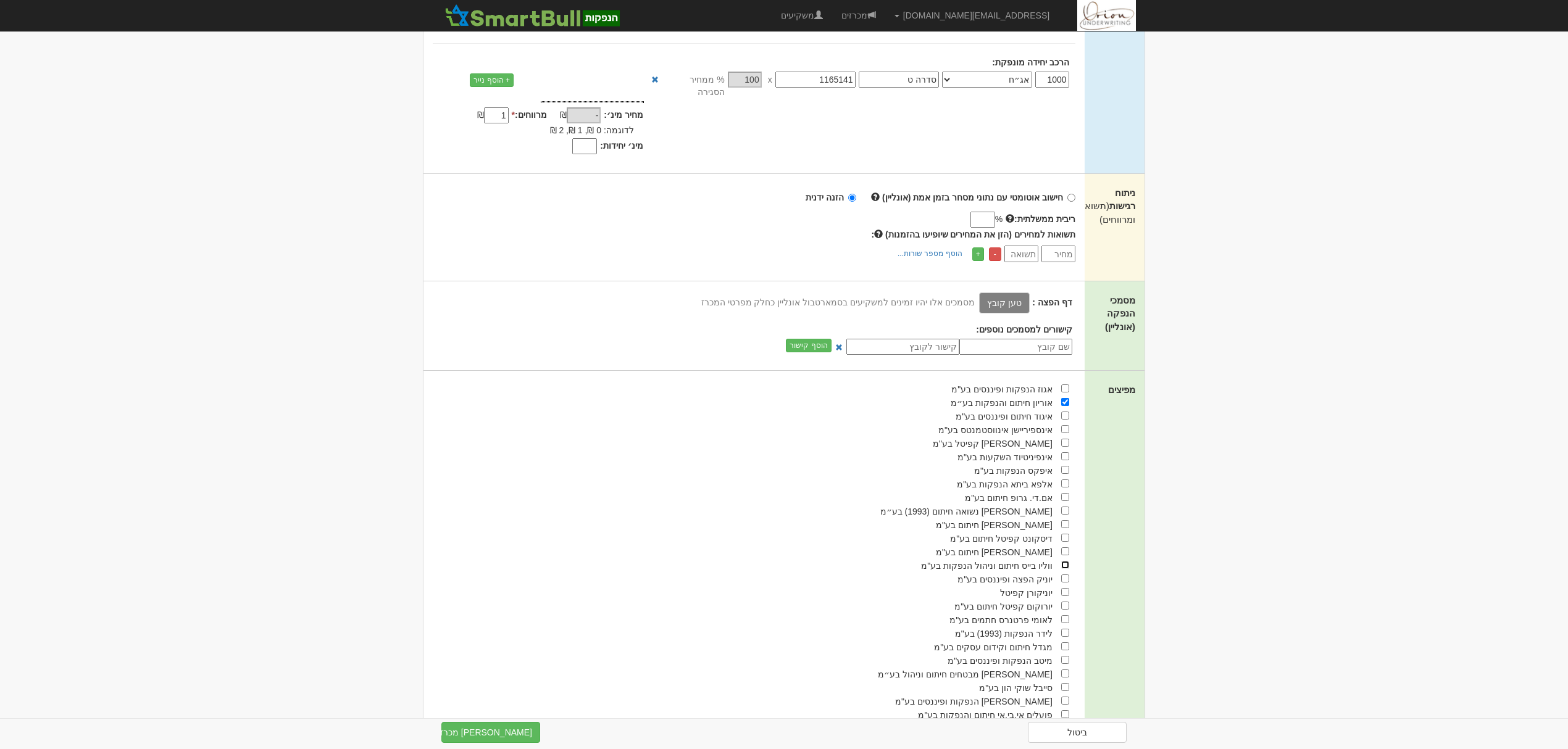
click at [1063, 561] on input "checkbox" at bounding box center [1065, 565] width 8 height 8
checkbox input "true"
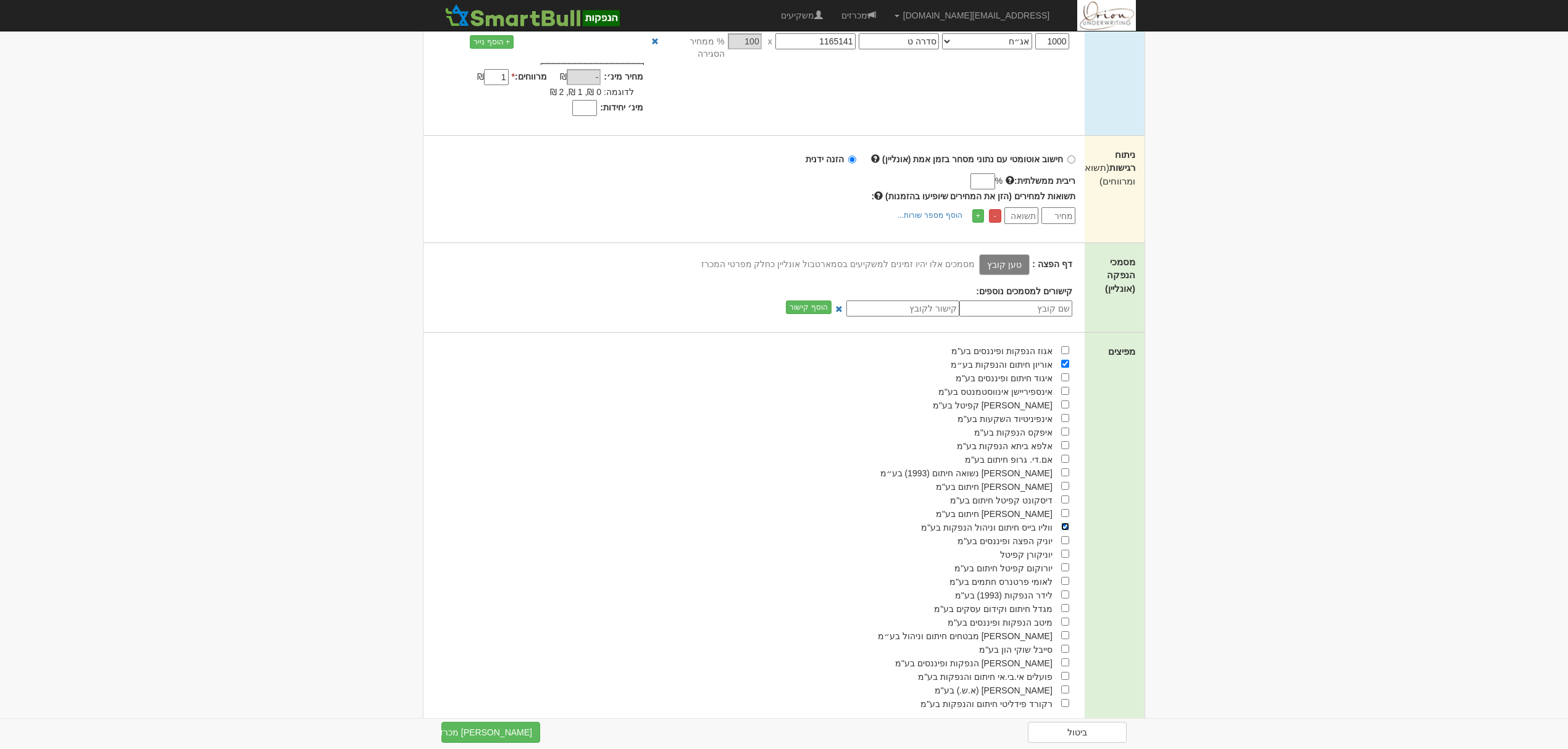
scroll to position [305, 0]
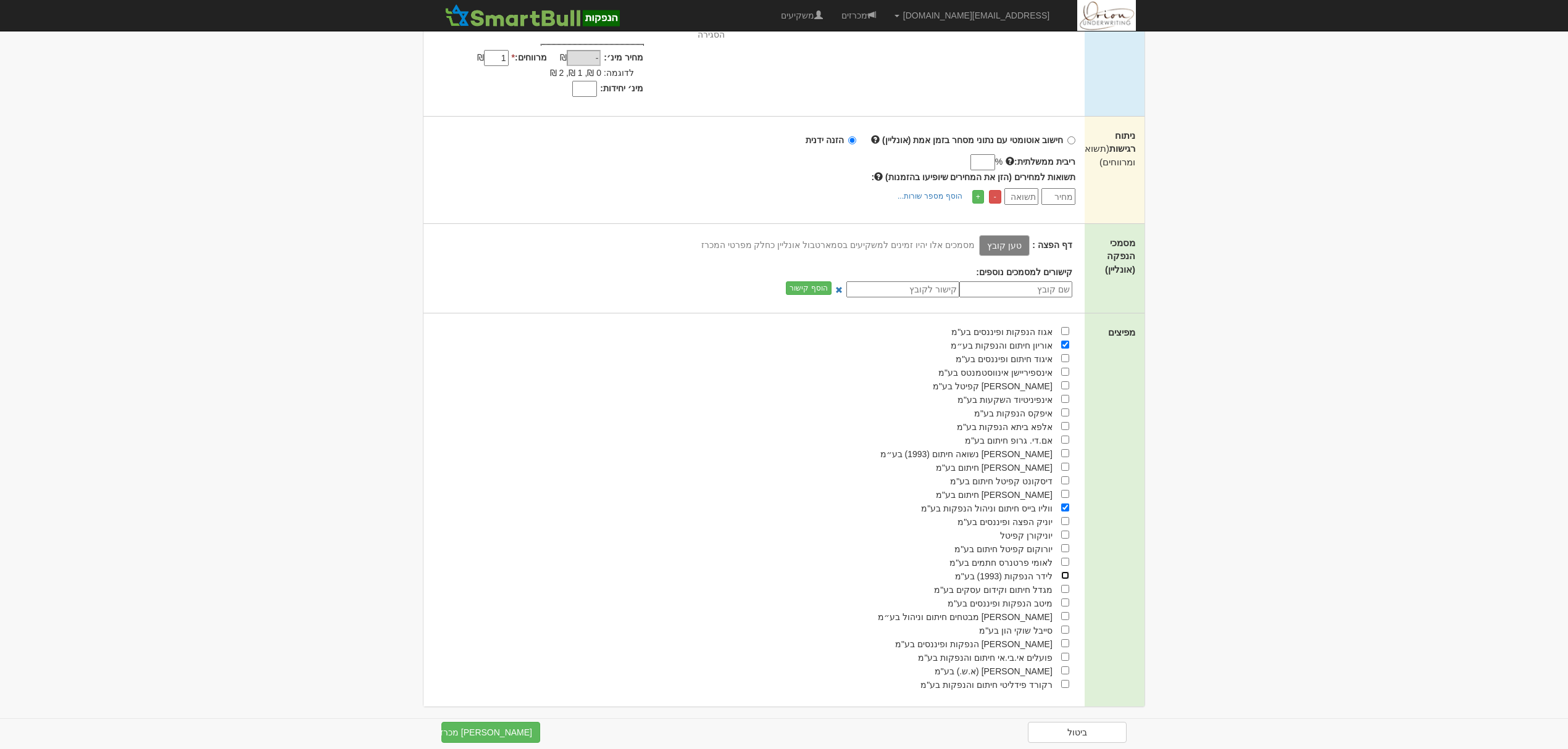
click at [1062, 571] on input "checkbox" at bounding box center [1065, 575] width 8 height 8
checkbox input "true"
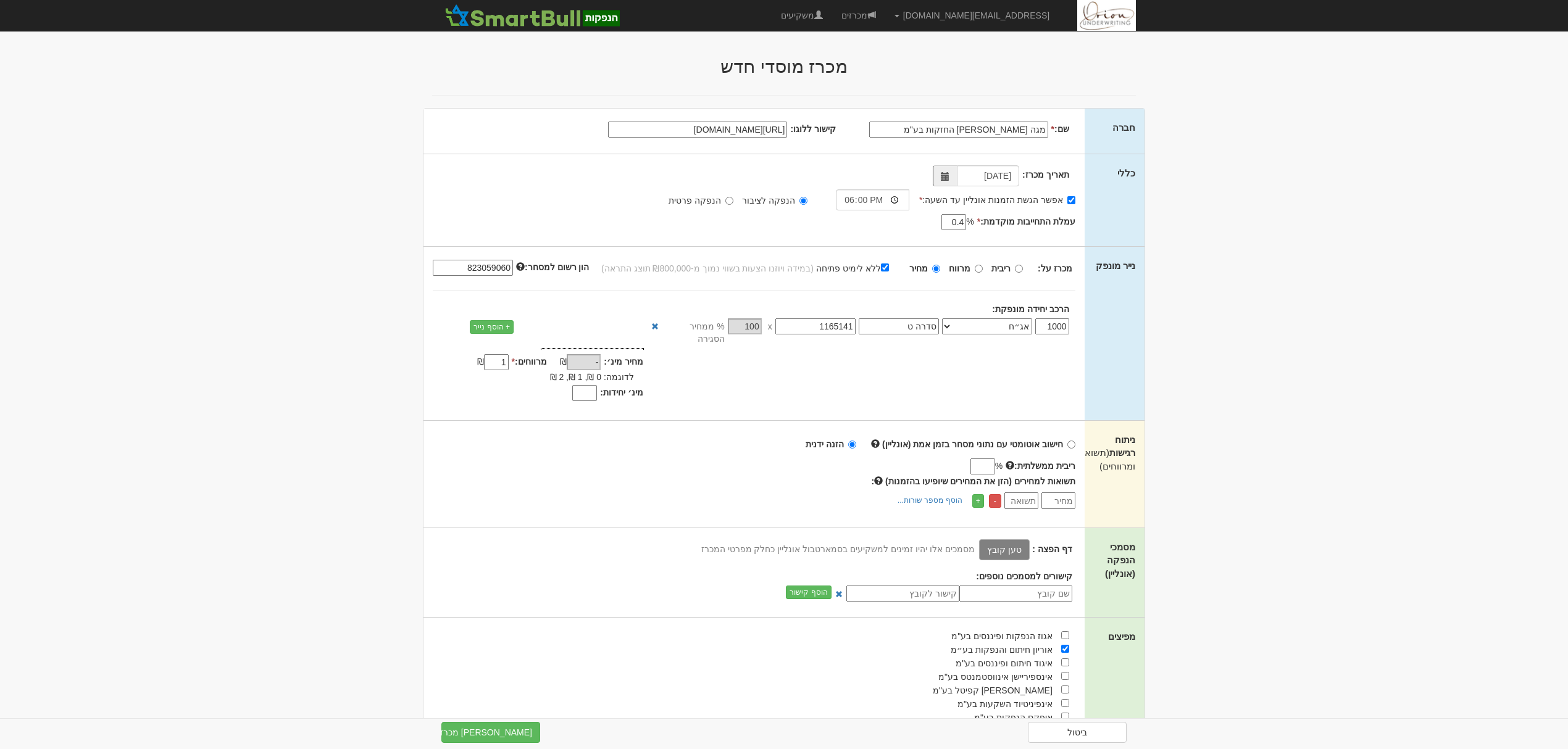
click at [1014, 539] on label "טען קובץ" at bounding box center [1005, 549] width 51 height 21
click at [977, 542] on input "טען קובץ" at bounding box center [977, 549] width 0 height 14
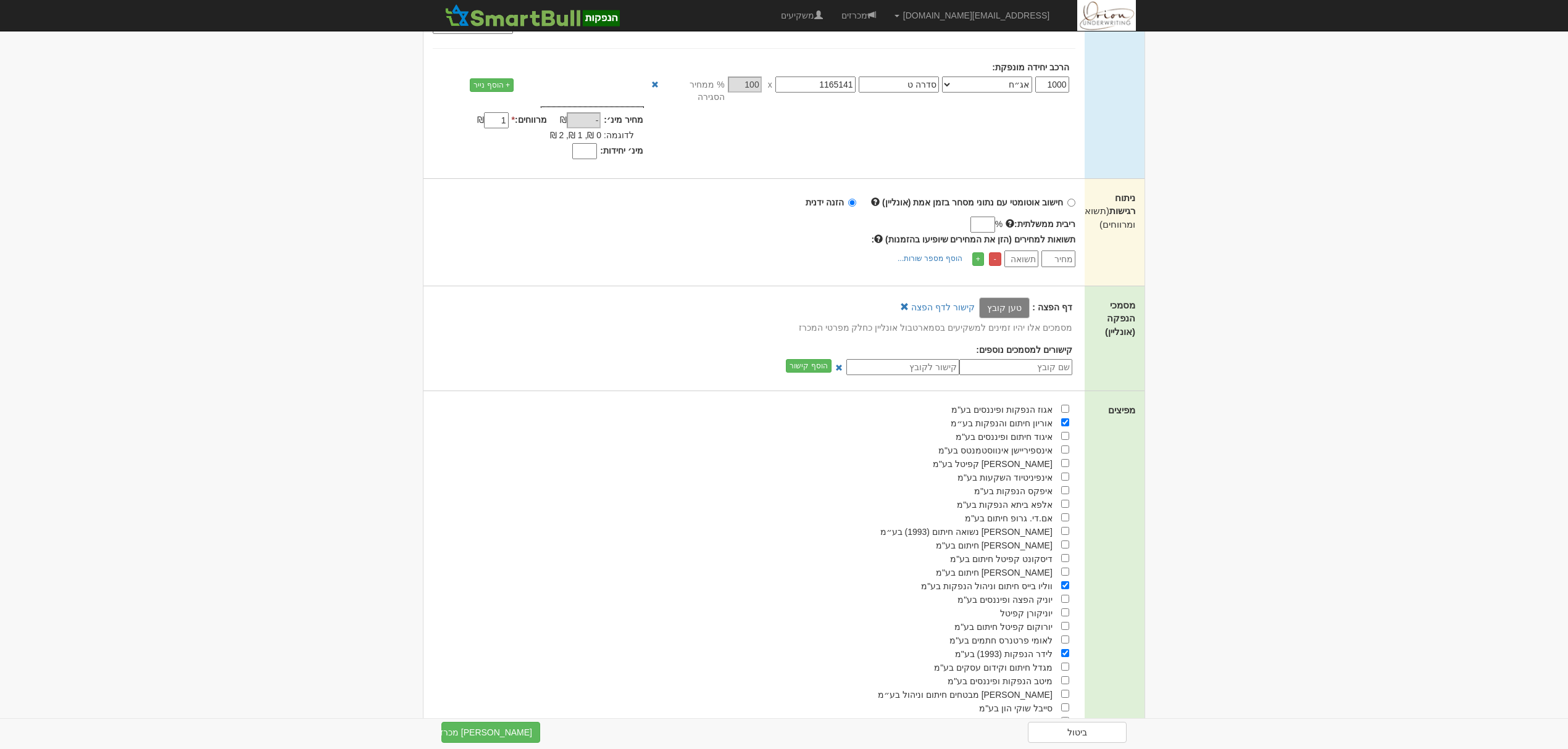
scroll to position [319, 0]
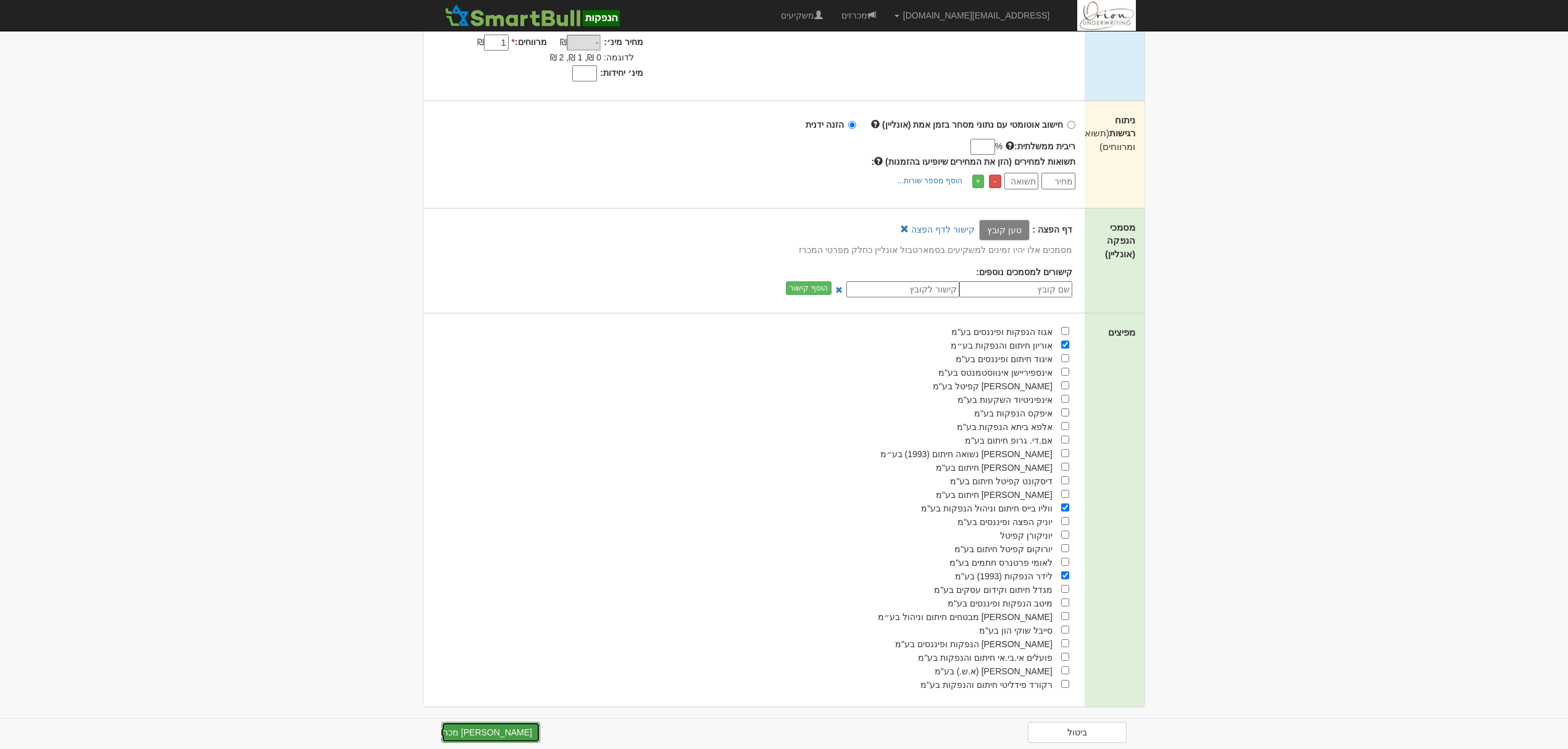
click at [500, 731] on button "צור מכרז" at bounding box center [491, 732] width 99 height 21
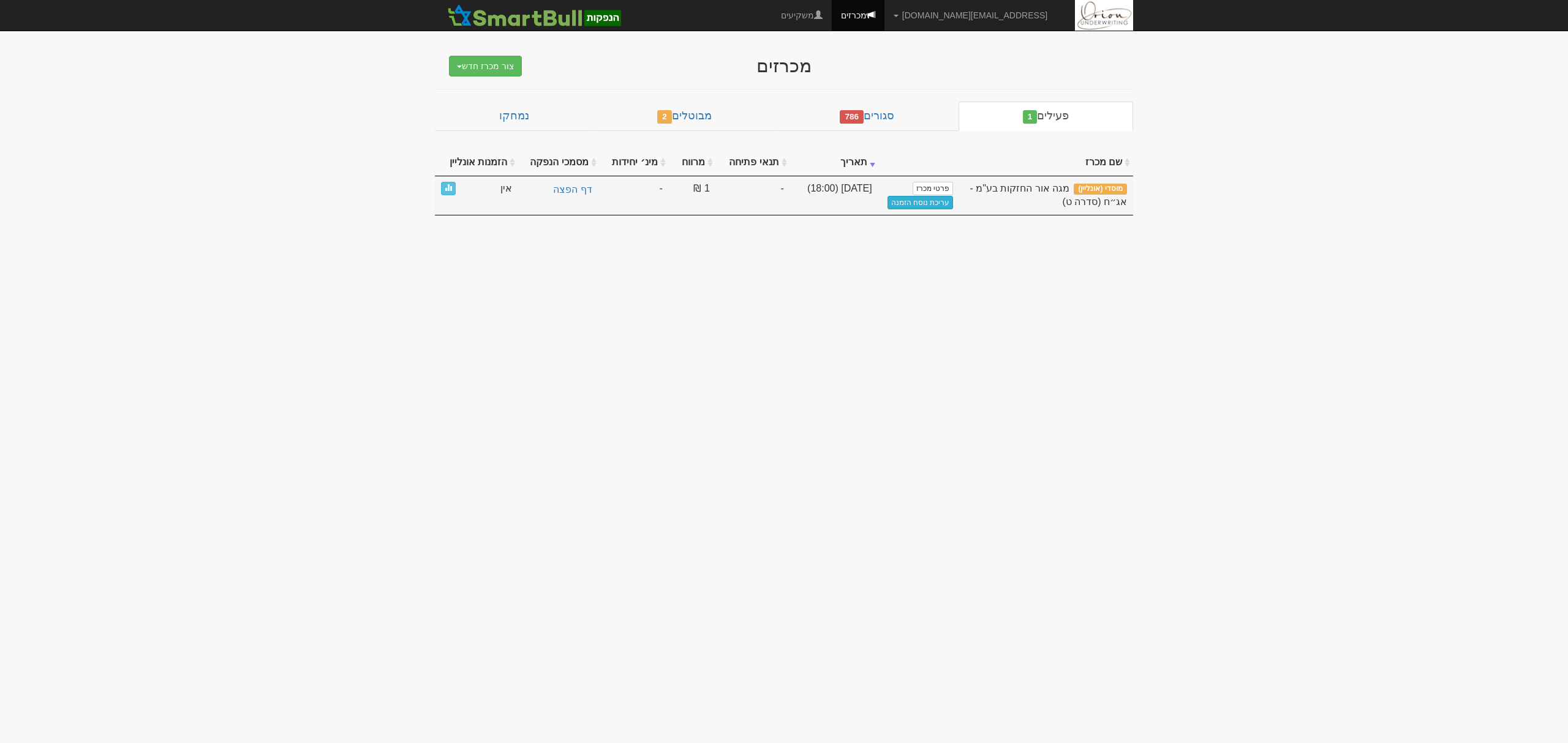
click at [918, 208] on link "עריכת נוסח הזמנה" at bounding box center [920, 202] width 66 height 13
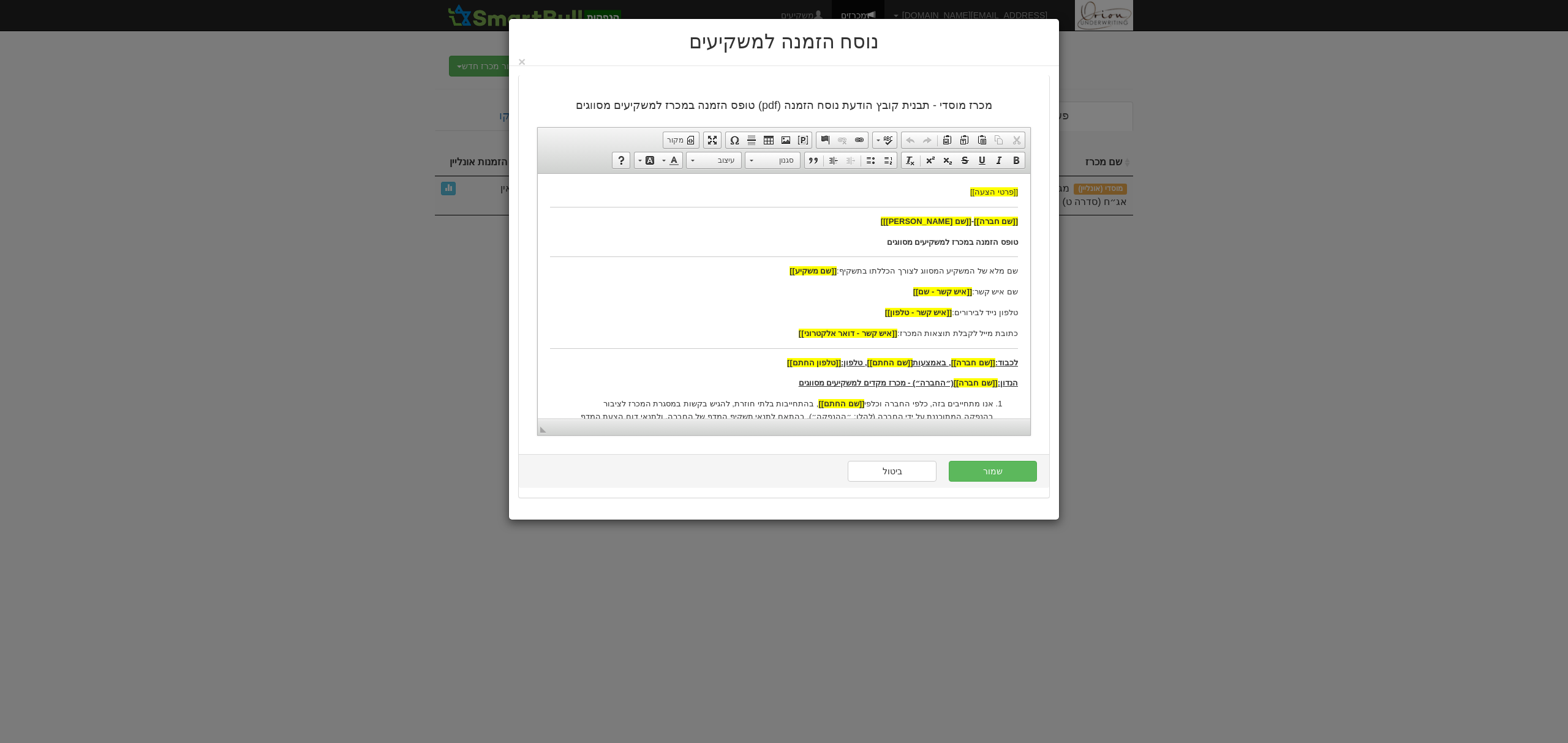
click at [1182, 226] on div "נוסח הזמנה למשקיעים ×" at bounding box center [784, 372] width 1568 height 743
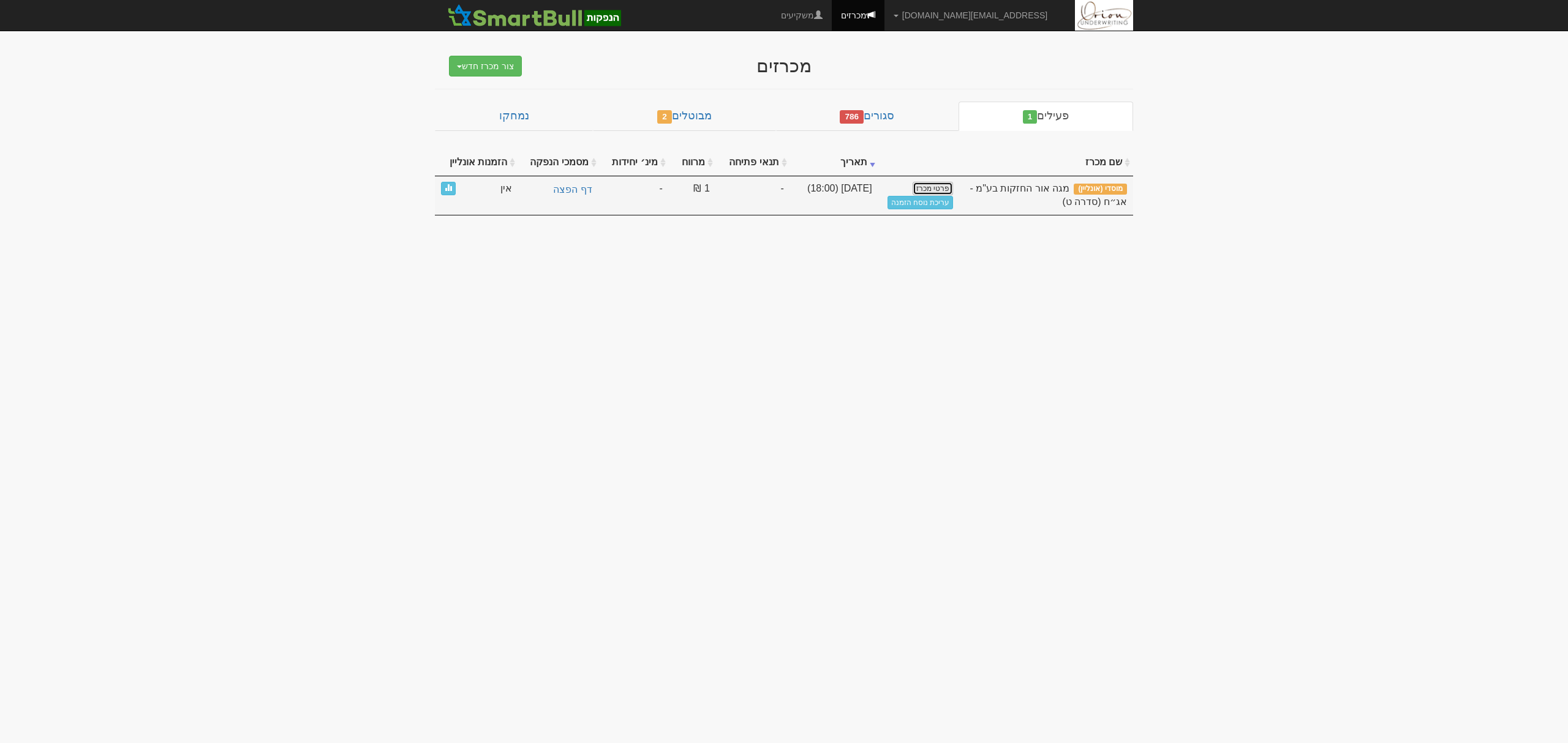
click at [930, 186] on link "פרטי מכרז" at bounding box center [933, 188] width 41 height 13
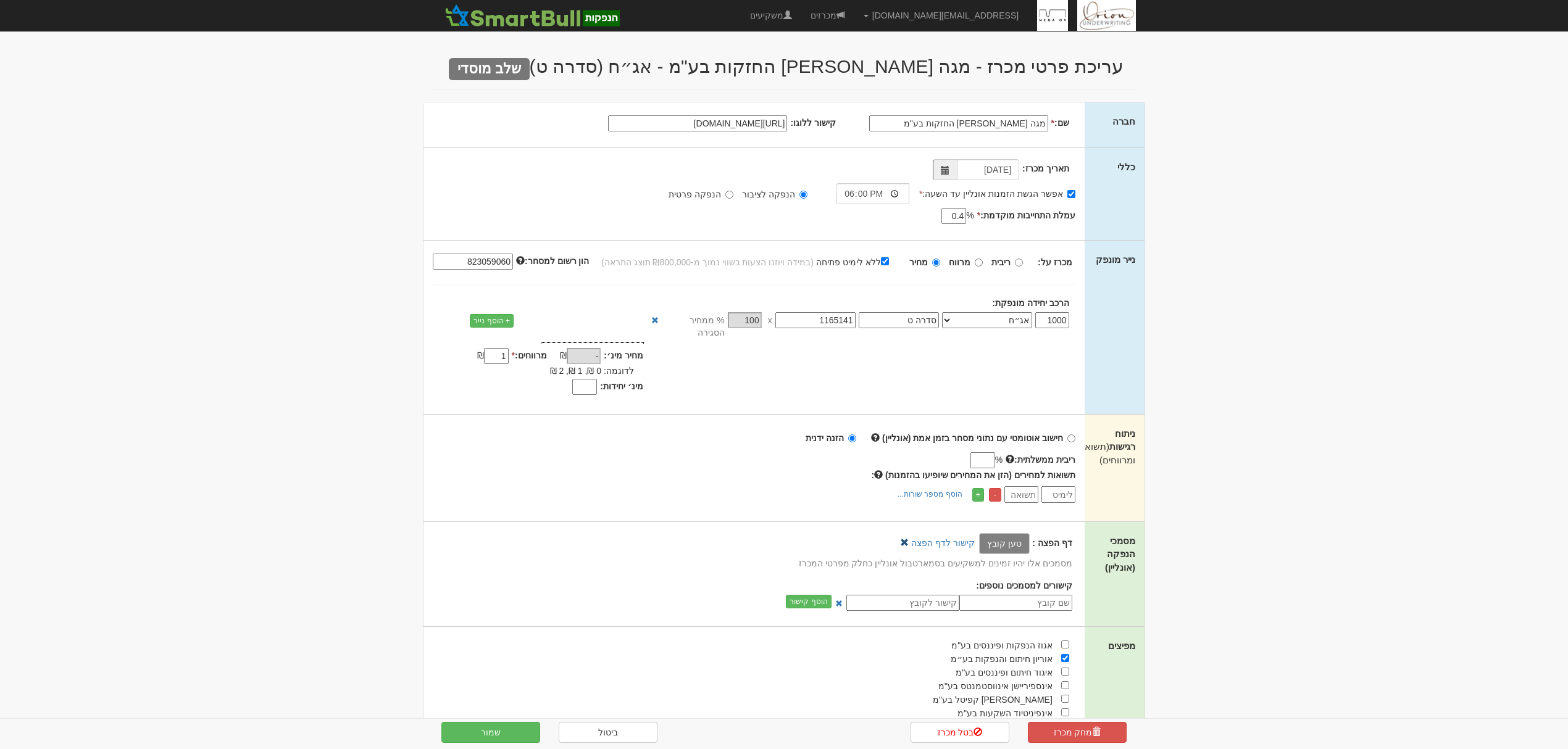
click at [909, 538] on link at bounding box center [904, 542] width 8 height 8
click at [497, 730] on button "שמור" at bounding box center [491, 732] width 99 height 21
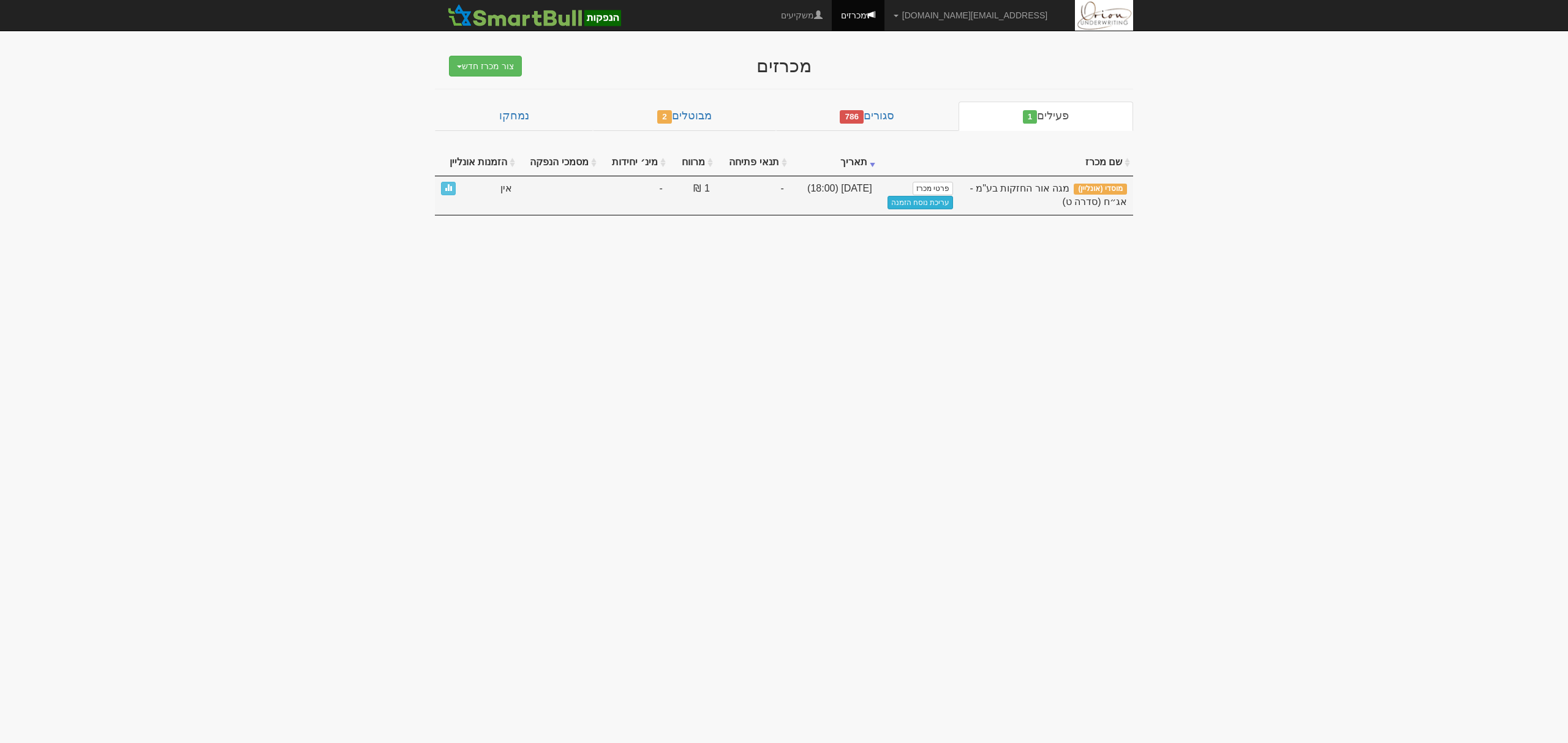
click at [916, 206] on link "עריכת נוסח הזמנה" at bounding box center [920, 202] width 66 height 13
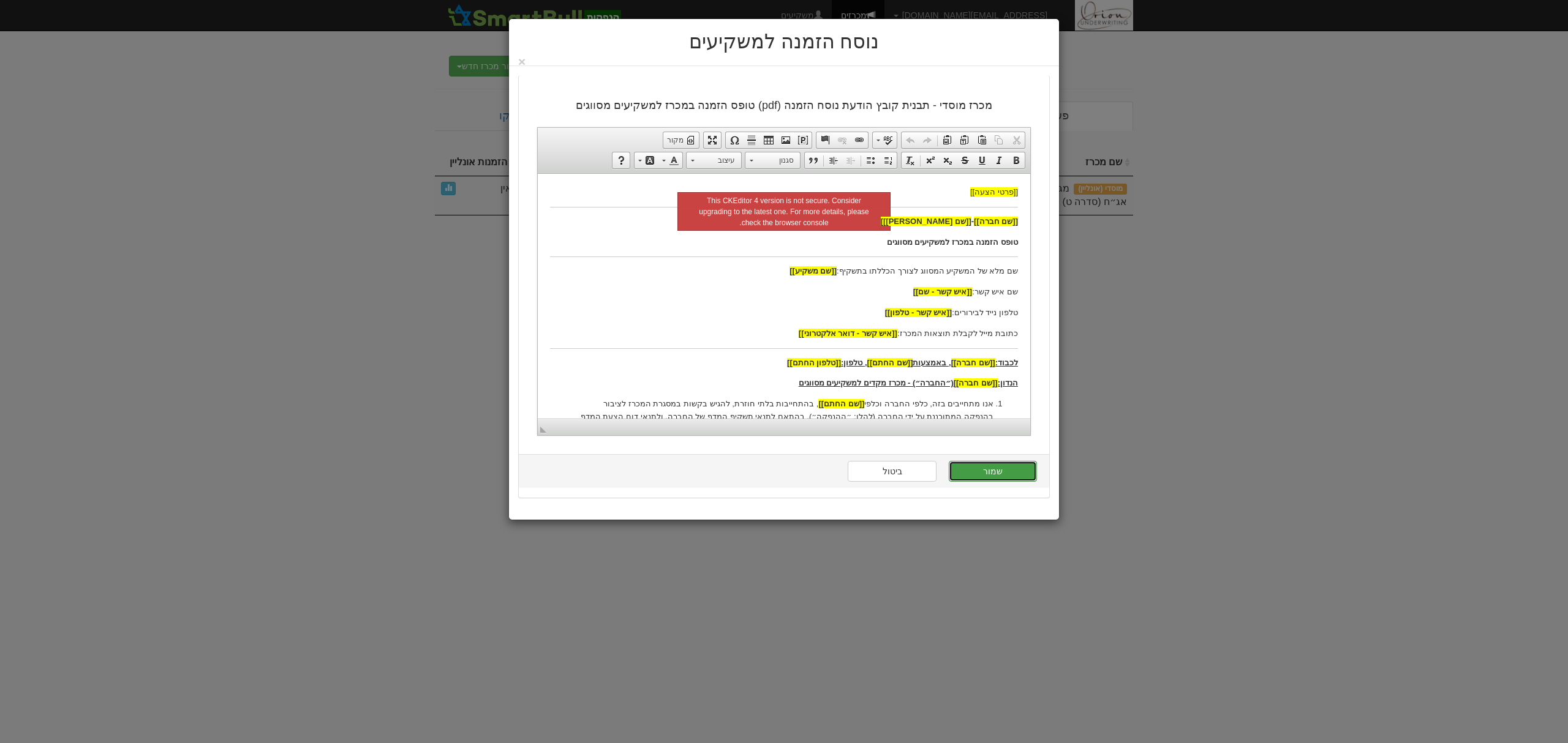
click at [992, 469] on button "שמור" at bounding box center [992, 471] width 88 height 21
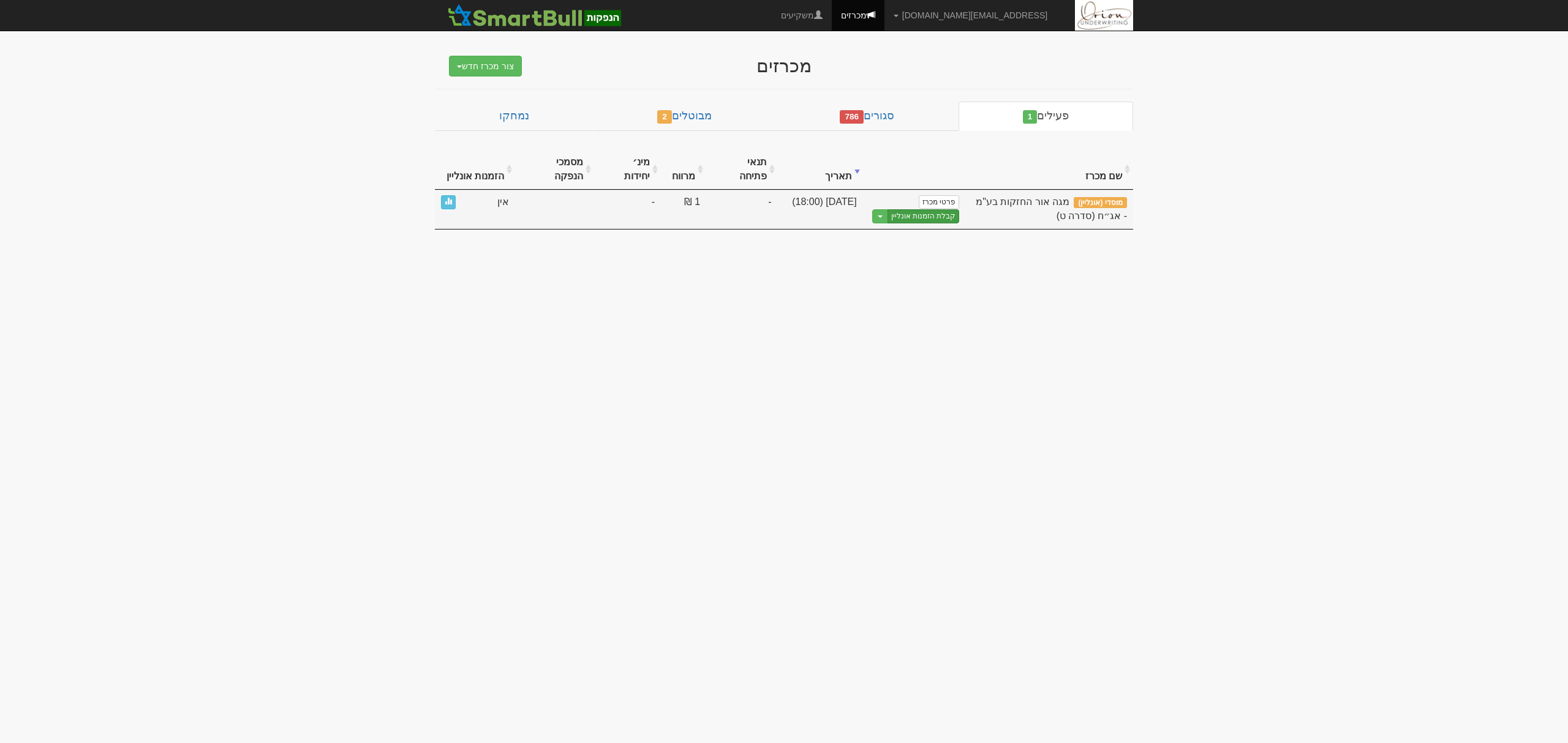
click at [917, 210] on link "קבלת הזמנות אונליין" at bounding box center [924, 217] width 72 height 14
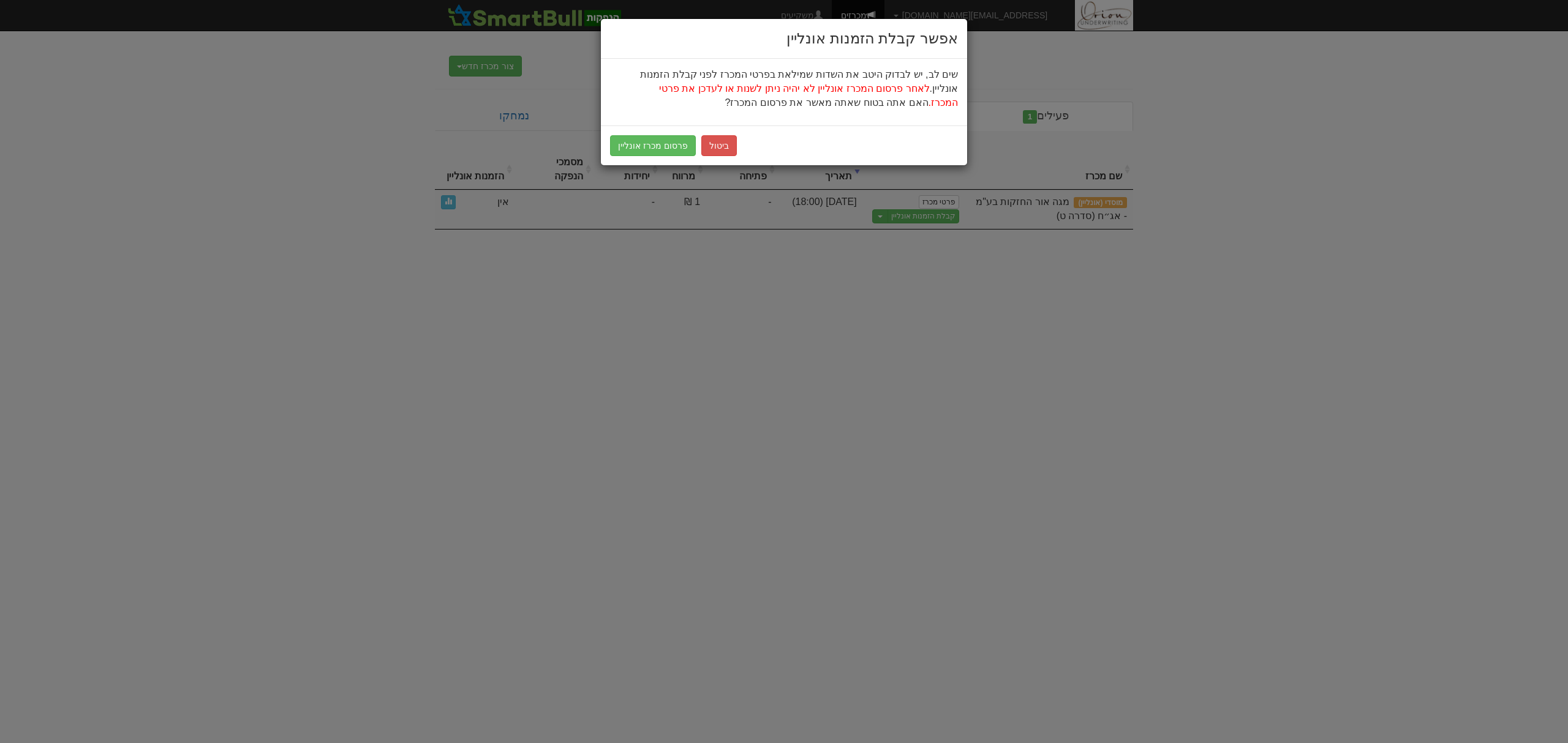
click at [655, 134] on div "ביטול פרסום מכרז אונליין" at bounding box center [784, 145] width 367 height 40
click at [655, 143] on button "פרסום מכרז אונליין" at bounding box center [653, 146] width 86 height 21
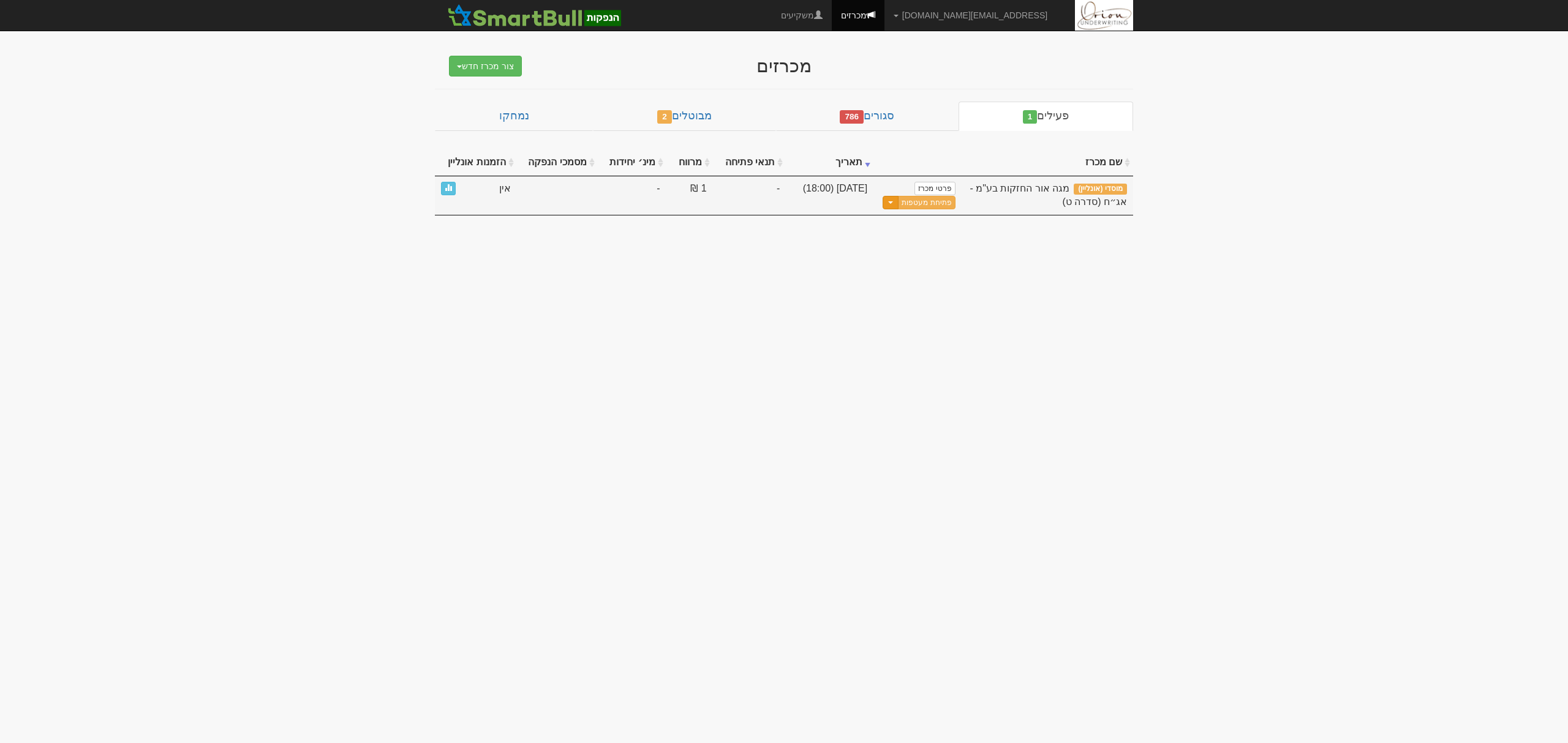
click at [893, 202] on span "button" at bounding box center [891, 202] width 5 height 3
click at [888, 240] on link "עדכן מסמכי הנפקה" at bounding box center [897, 238] width 116 height 16
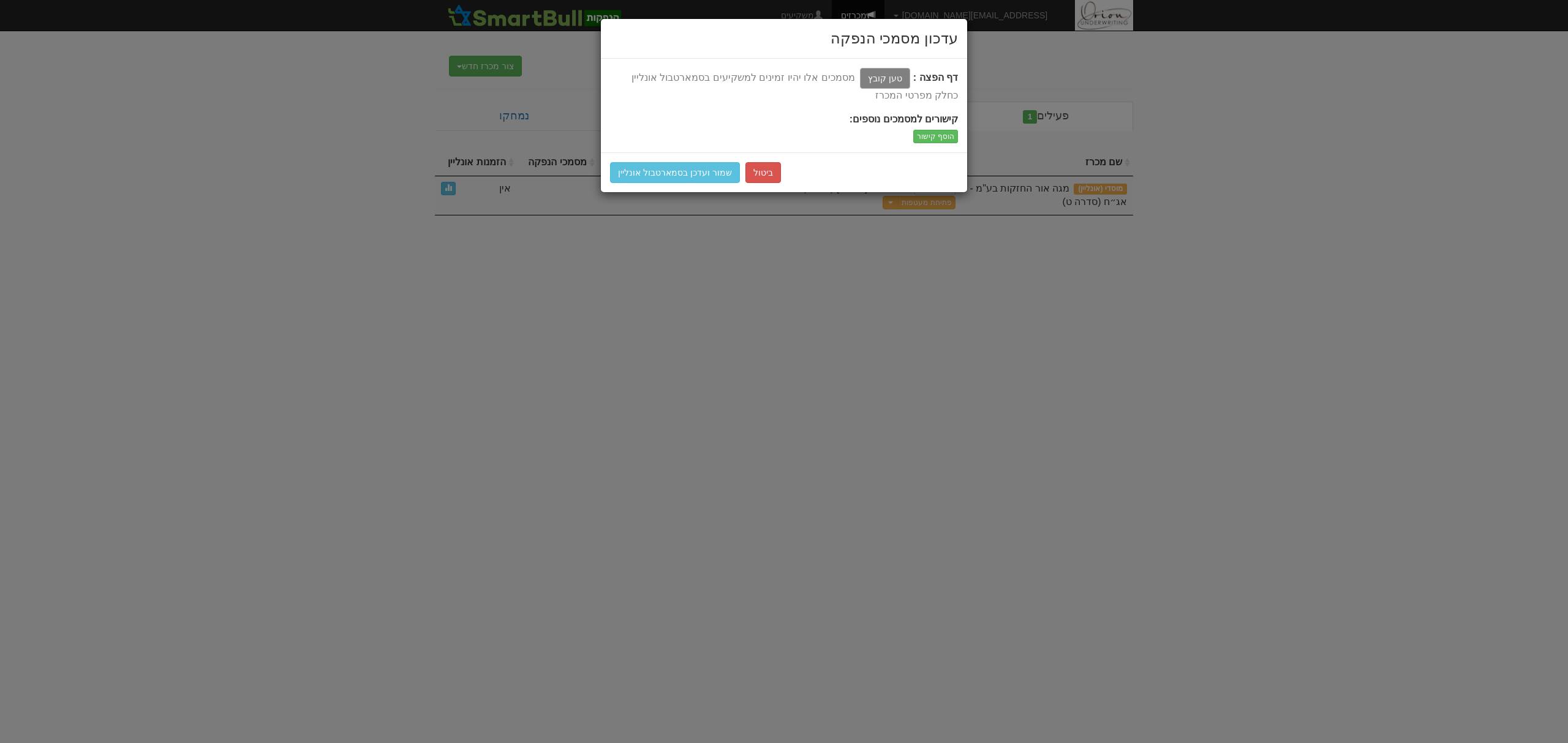
click at [883, 74] on label "טען קובץ" at bounding box center [885, 78] width 50 height 21
click at [857, 74] on input "טען קובץ" at bounding box center [857, 78] width 0 height 15
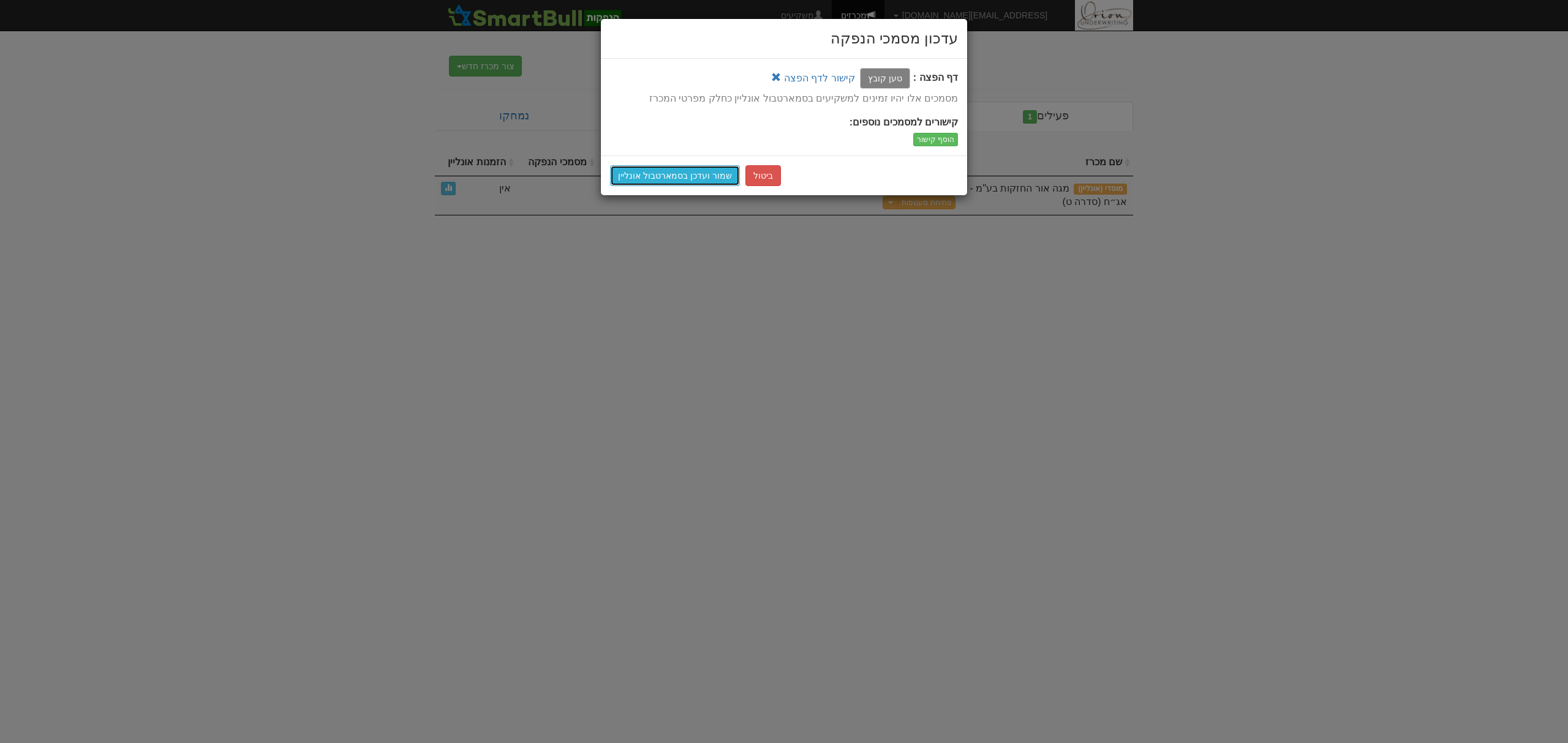
click at [692, 172] on button "שמור ועדכן בסמארטבול אונליין" at bounding box center [675, 175] width 130 height 21
